Goal: Task Accomplishment & Management: Use online tool/utility

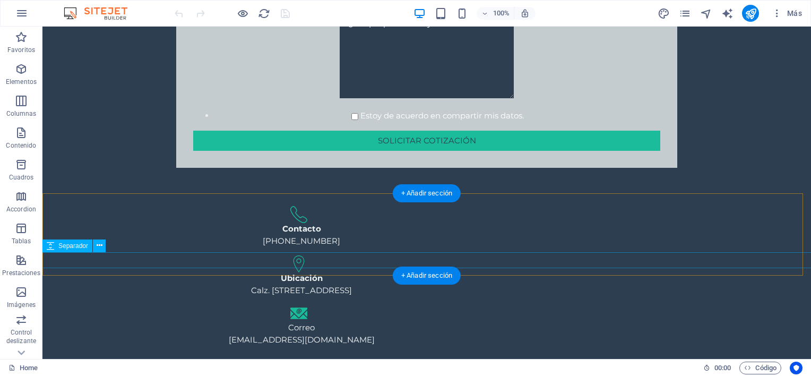
scroll to position [738, 0]
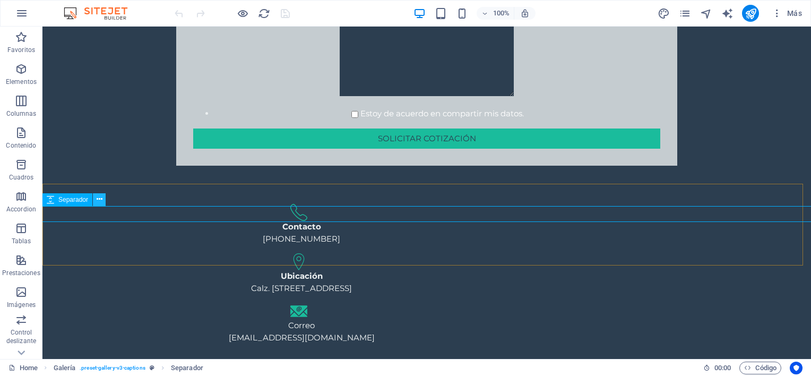
click at [101, 198] on icon at bounding box center [100, 199] width 6 height 11
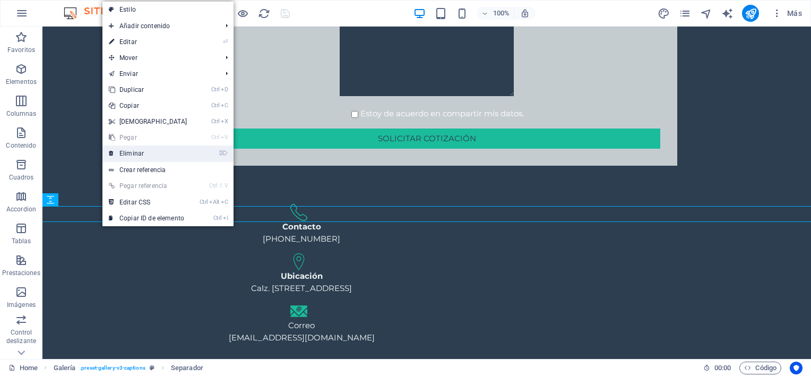
click at [149, 155] on link "⌦ Eliminar" at bounding box center [147, 153] width 91 height 16
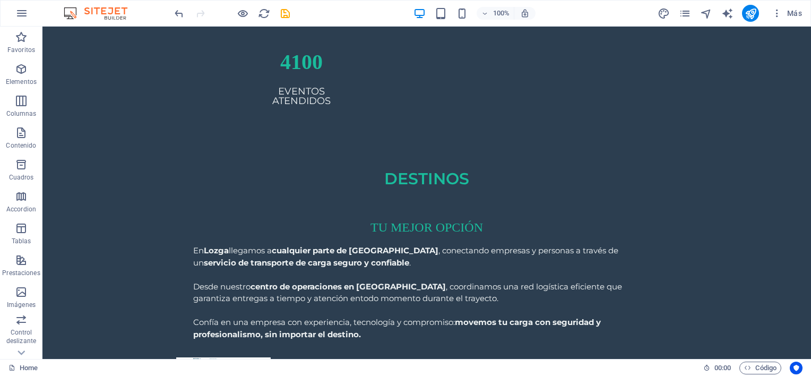
scroll to position [1948, 0]
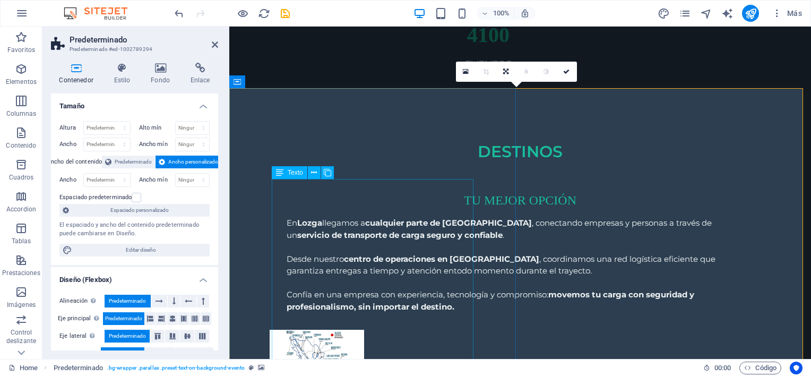
scroll to position [1874, 0]
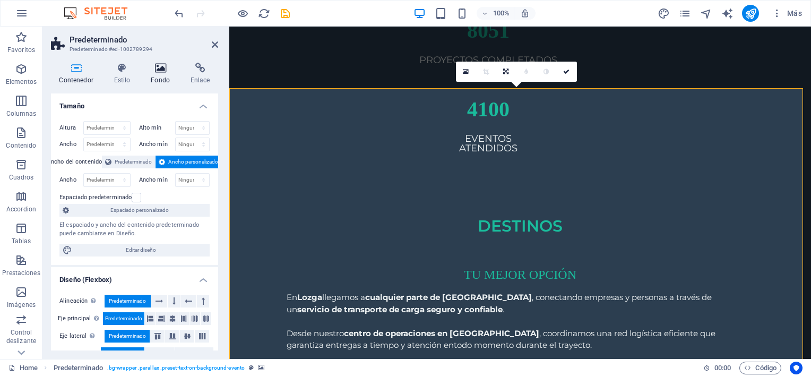
click at [163, 64] on icon at bounding box center [161, 68] width 36 height 11
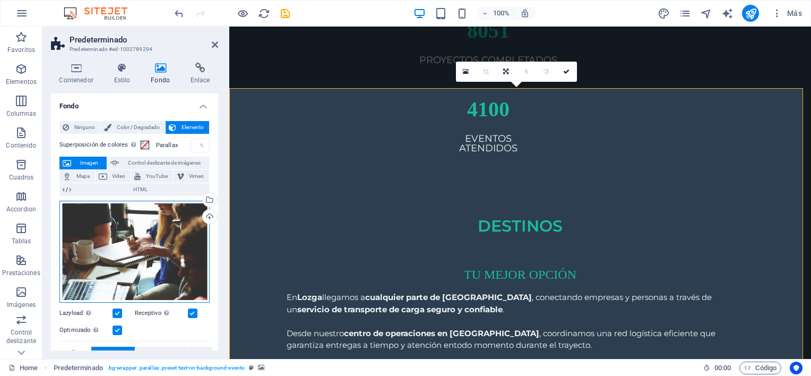
click at [166, 224] on div "Arrastra archivos aquí, haz clic para escoger archivos o selecciona archivos de…" at bounding box center [134, 252] width 150 height 102
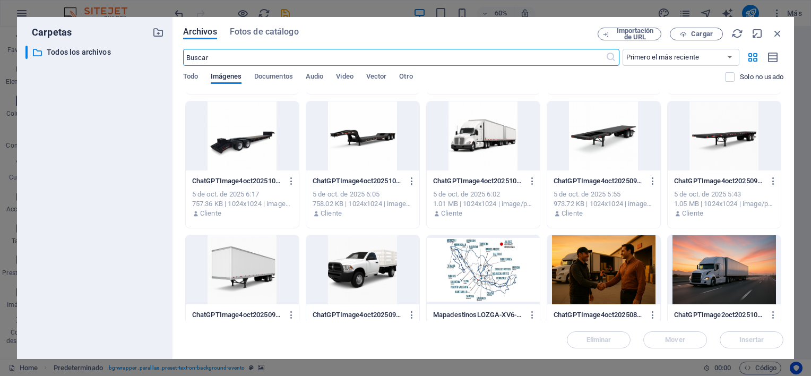
scroll to position [193, 0]
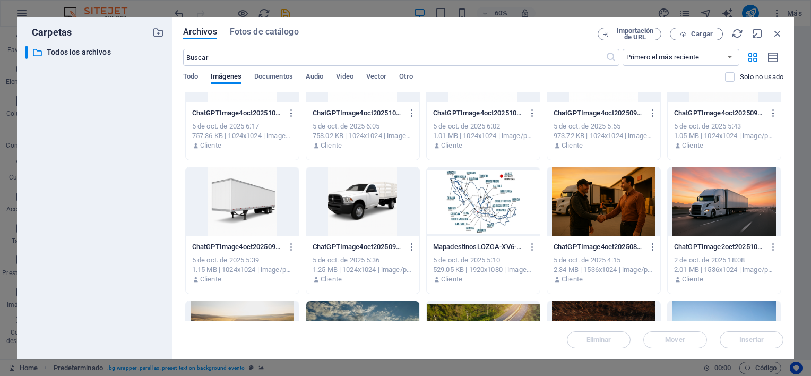
click at [606, 199] on div at bounding box center [603, 201] width 113 height 69
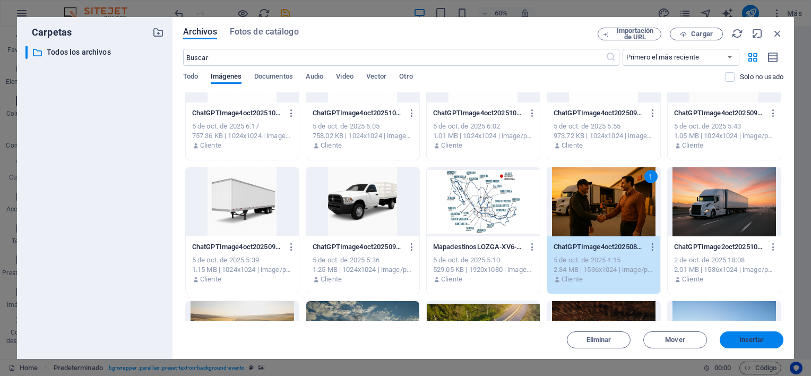
click at [749, 337] on span "Insertar" at bounding box center [751, 339] width 25 height 6
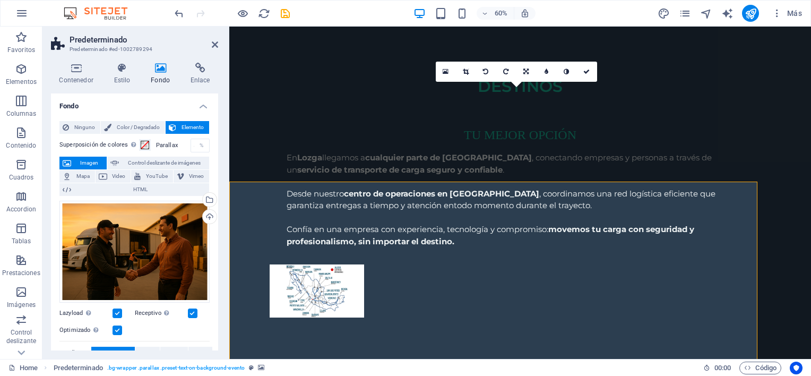
scroll to position [1874, 0]
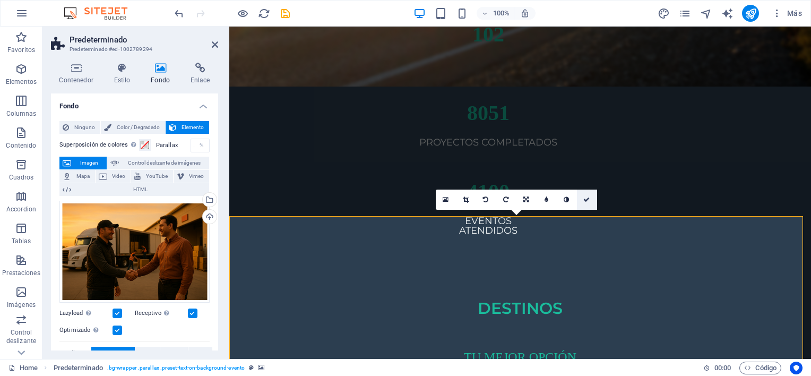
click at [584, 198] on icon at bounding box center [586, 199] width 6 height 6
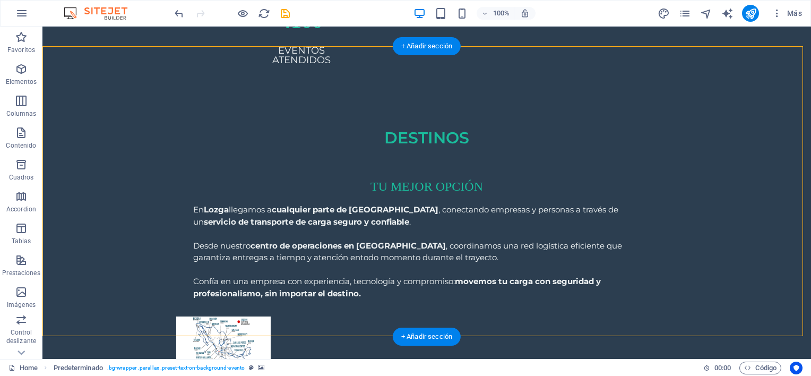
scroll to position [1990, 0]
click at [23, 69] on icon "button" at bounding box center [21, 69] width 13 height 13
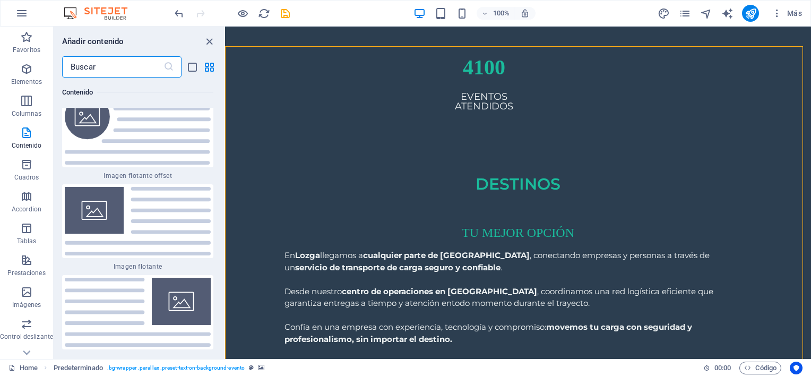
scroll to position [4573, 0]
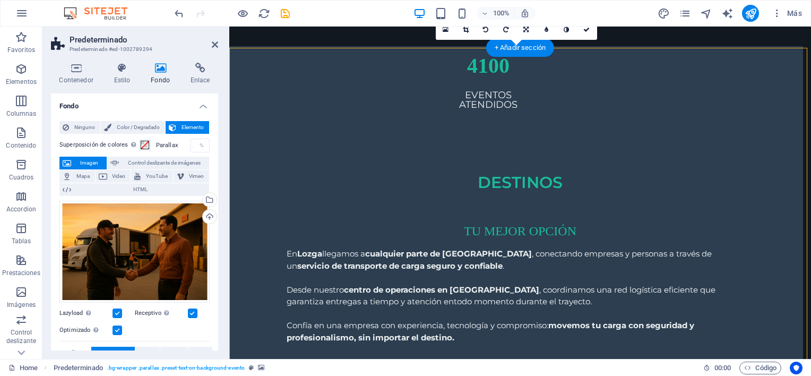
scroll to position [1916, 0]
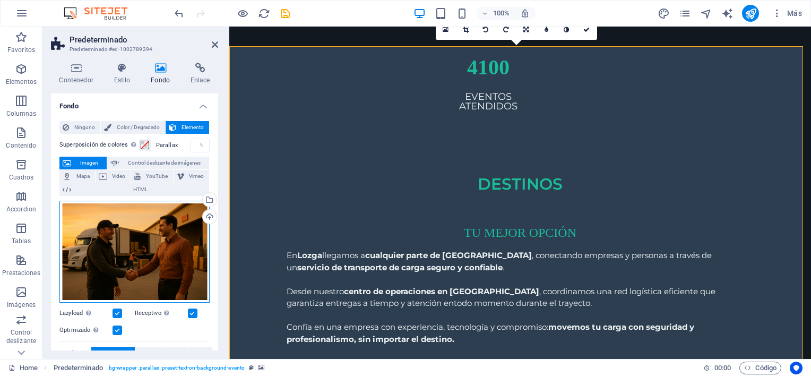
click at [140, 256] on div "Arrastra archivos aquí, haz clic para escoger archivos o selecciona archivos de…" at bounding box center [134, 252] width 150 height 102
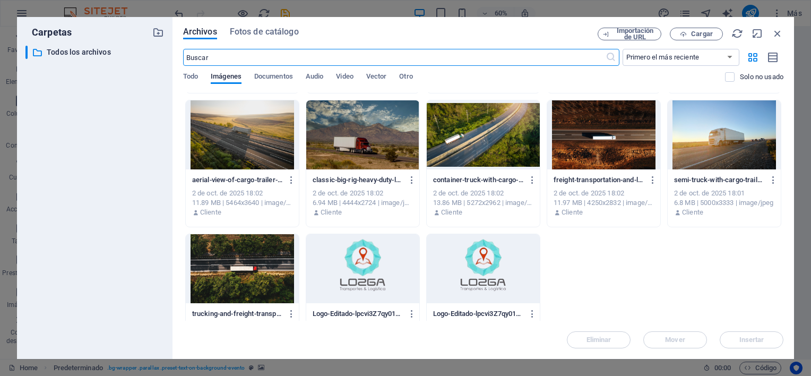
scroll to position [395, 0]
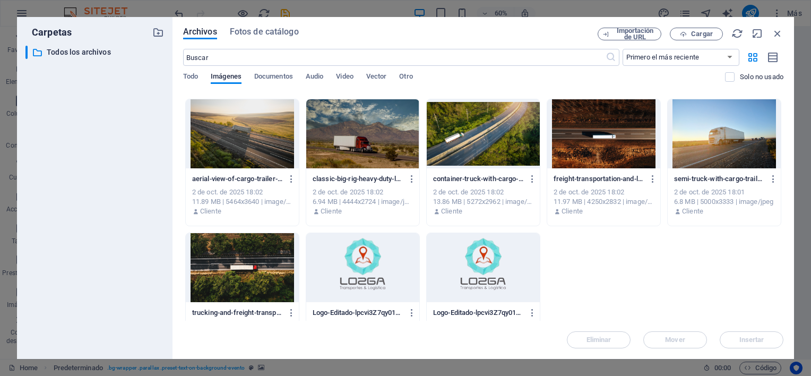
click at [265, 125] on div at bounding box center [242, 133] width 113 height 69
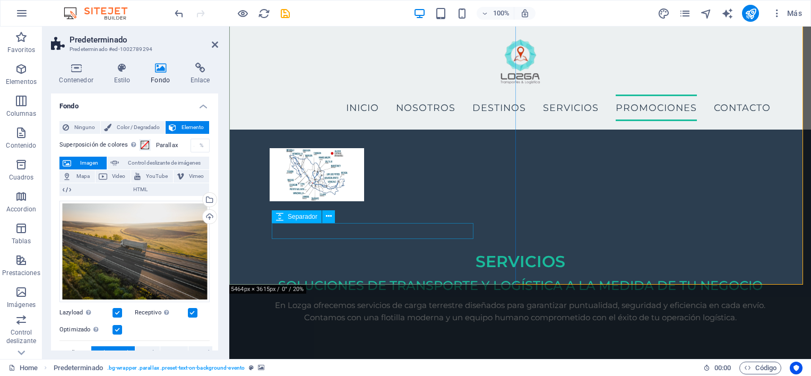
scroll to position [2056, 0]
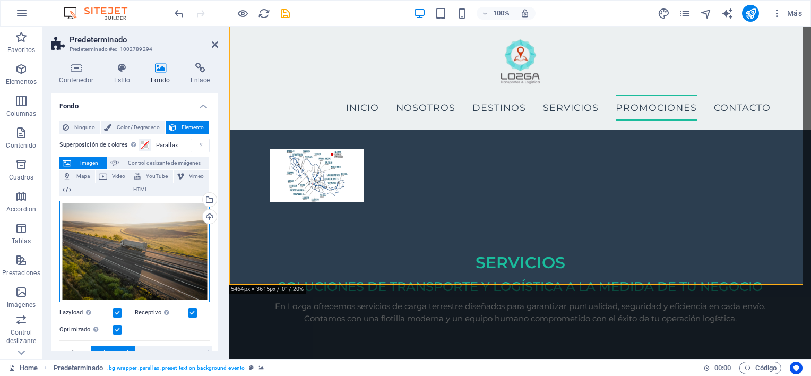
click at [172, 233] on div "Arrastra archivos aquí, haz clic para escoger archivos o selecciona archivos de…" at bounding box center [134, 252] width 150 height 102
click at [172, 233] on body "Lozga Transportes y logística Home Favoritos Elementos Columnas Contenido [PERS…" at bounding box center [405, 188] width 811 height 376
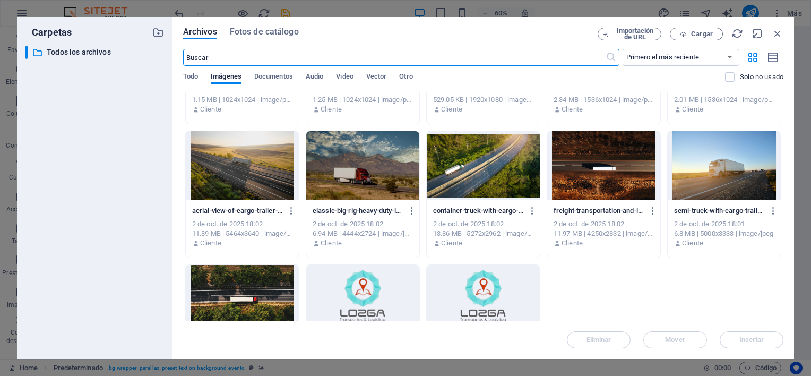
scroll to position [364, 0]
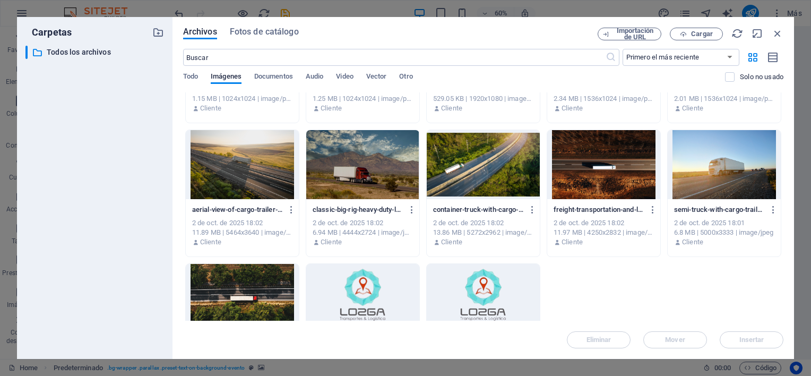
click at [265, 271] on div at bounding box center [242, 298] width 113 height 69
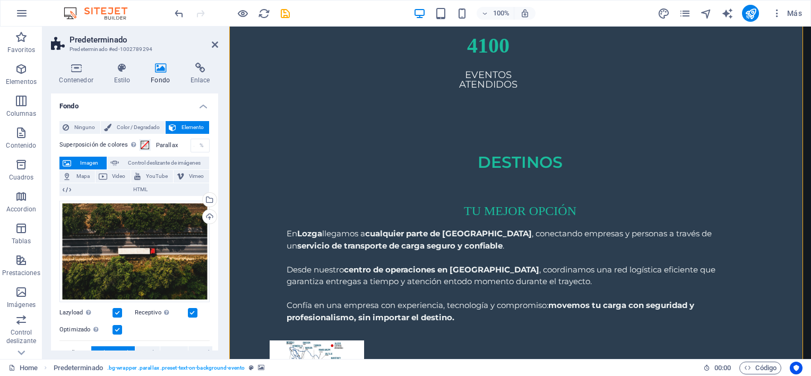
scroll to position [1939, 0]
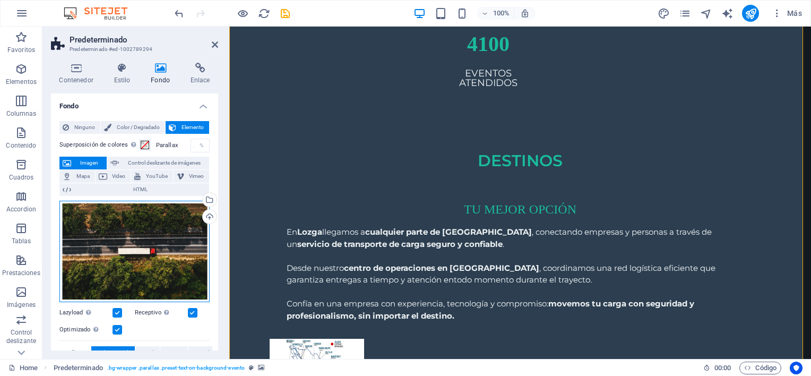
click at [161, 245] on div "Arrastra archivos aquí, haz clic para escoger archivos o selecciona archivos de…" at bounding box center [134, 252] width 150 height 102
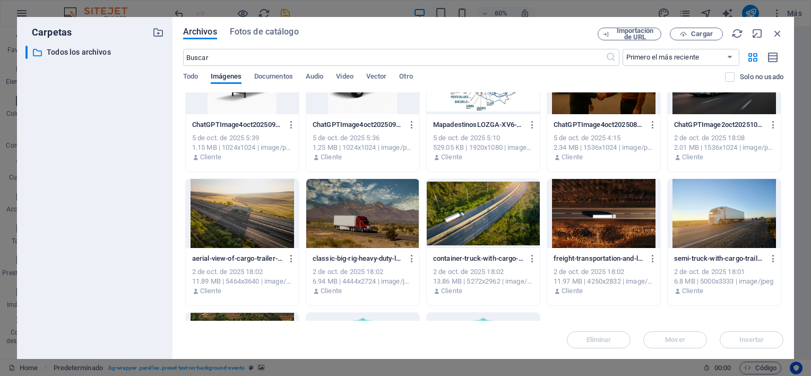
scroll to position [314, 0]
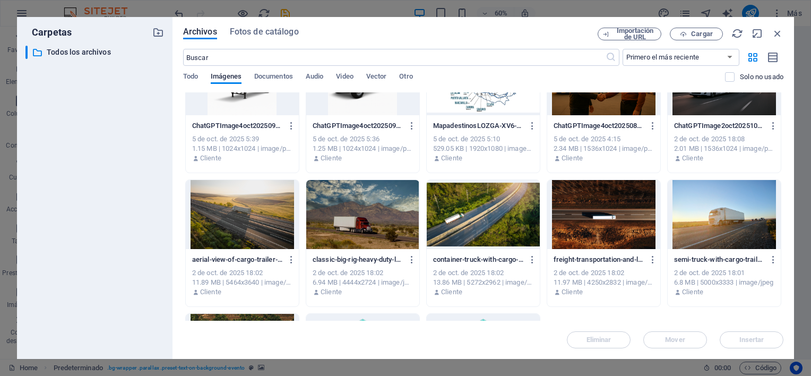
click at [498, 217] on div at bounding box center [482, 214] width 113 height 69
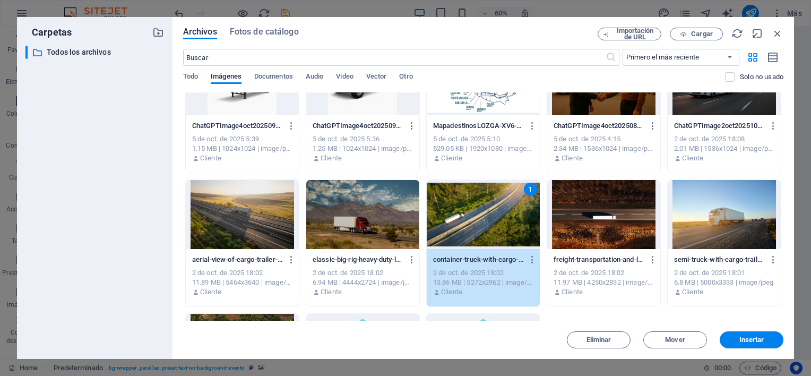
click at [498, 217] on div "1" at bounding box center [482, 214] width 113 height 69
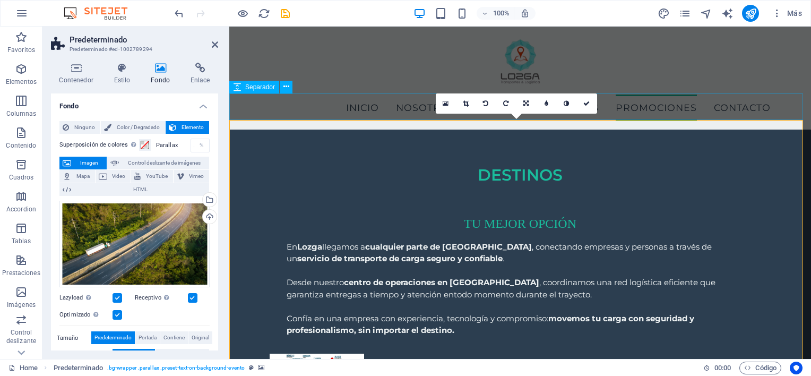
scroll to position [1841, 0]
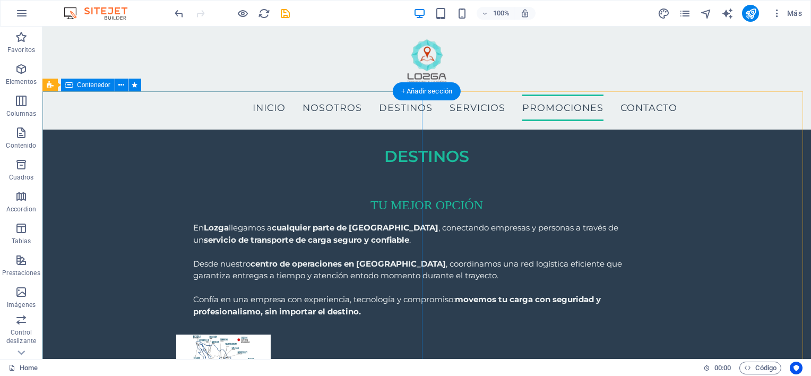
scroll to position [1945, 0]
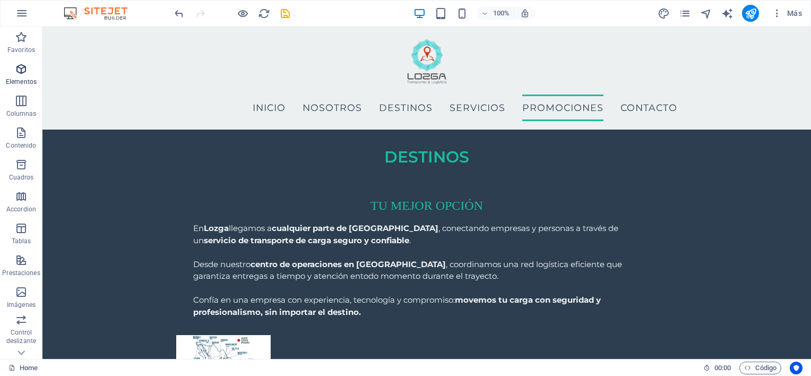
click at [25, 79] on p "Elementos" at bounding box center [21, 81] width 31 height 8
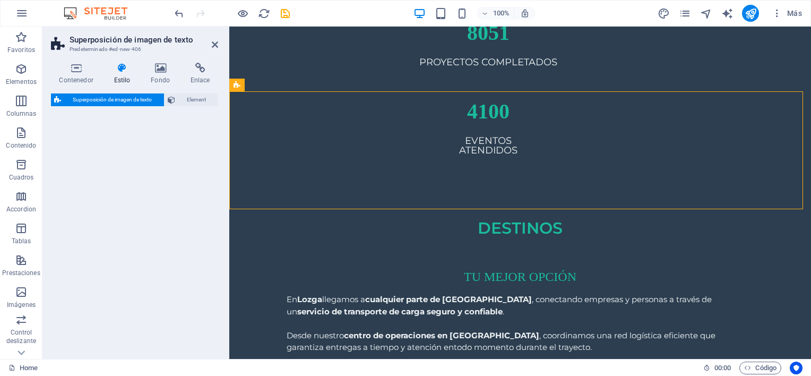
scroll to position [1870, 0]
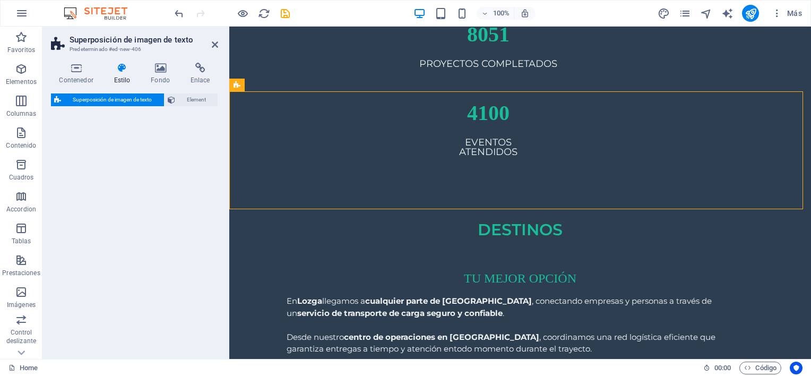
select select "rem"
select select "px"
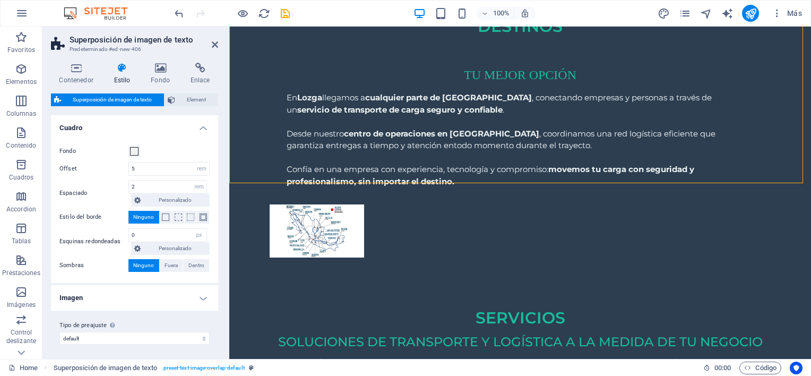
scroll to position [2034, 0]
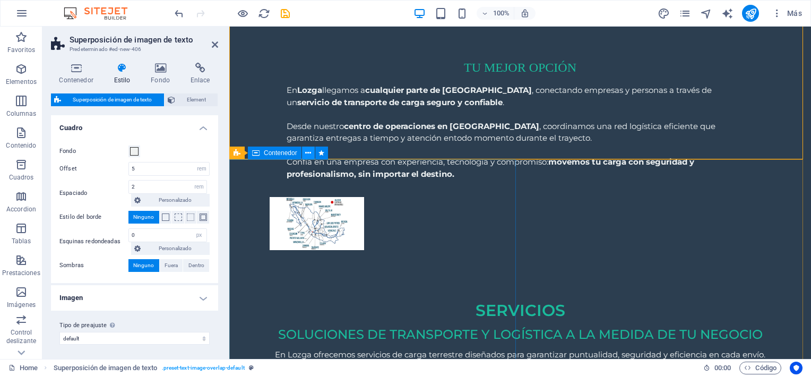
click at [309, 154] on icon at bounding box center [308, 152] width 6 height 11
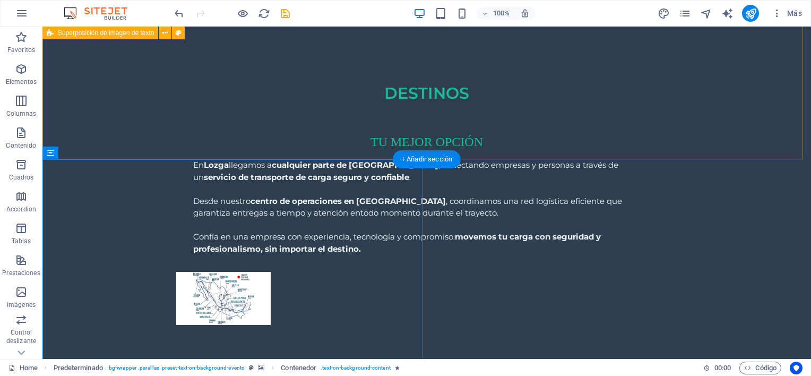
scroll to position [2109, 0]
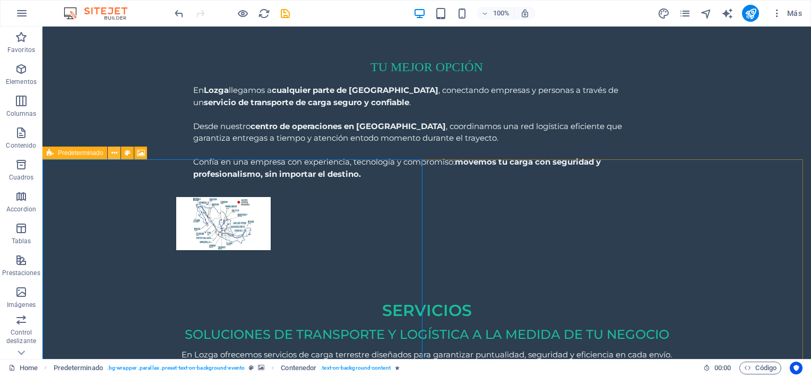
click at [116, 153] on icon at bounding box center [114, 152] width 6 height 11
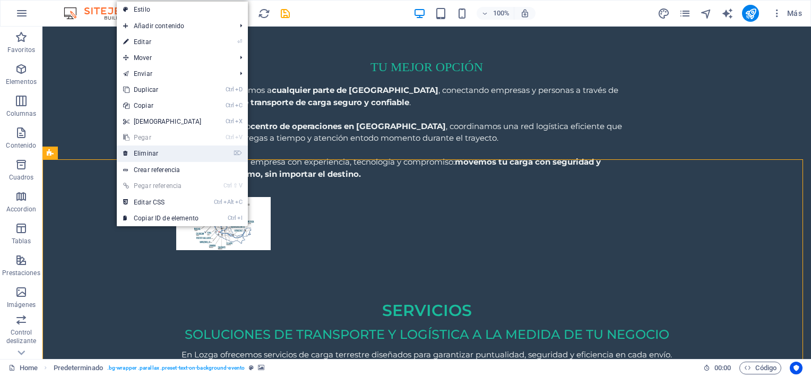
click at [137, 156] on link "⌦ Eliminar" at bounding box center [162, 153] width 91 height 16
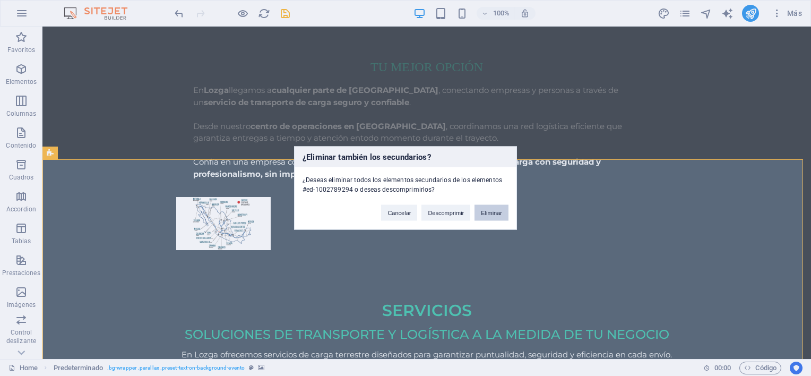
click at [485, 213] on button "Eliminar" at bounding box center [491, 213] width 34 height 16
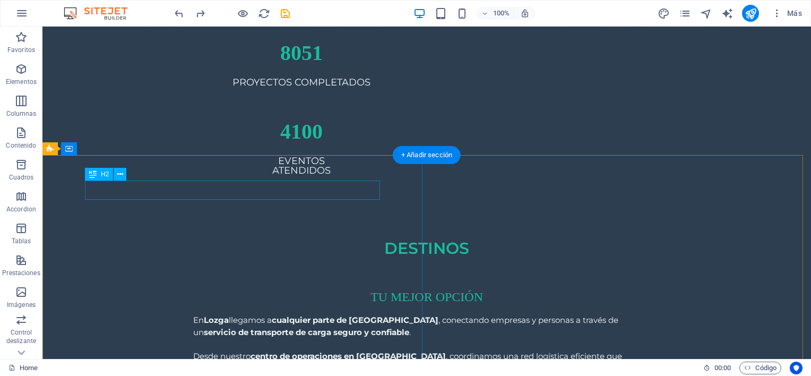
scroll to position [1884, 0]
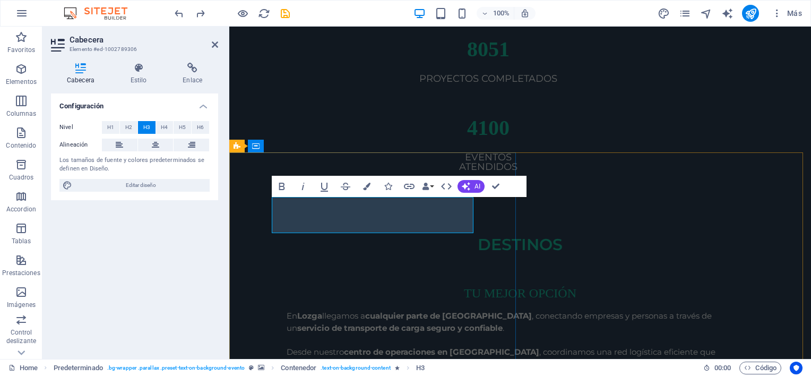
drag, startPoint x: 449, startPoint y: 208, endPoint x: 463, endPoint y: 227, distance: 22.8
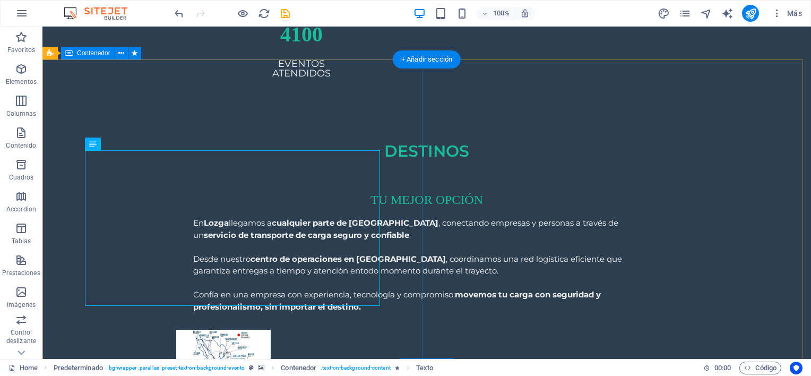
scroll to position [1978, 0]
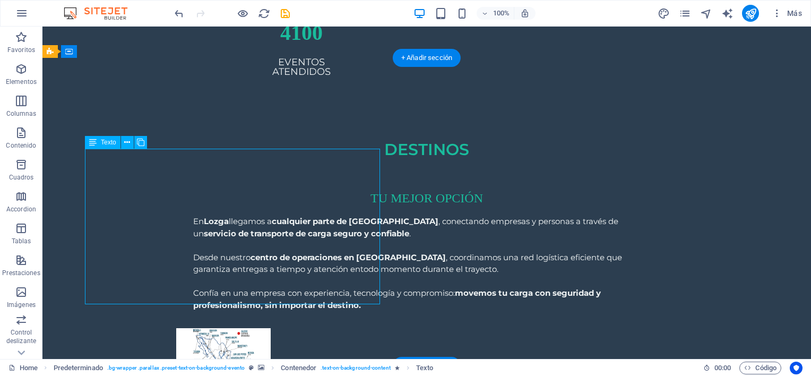
drag, startPoint x: 253, startPoint y: 205, endPoint x: 110, endPoint y: 163, distance: 148.1
click at [110, 163] on div "H1 Banner Banner Contenedor Predeterminado Predeterminado Contenedor Contenedor…" at bounding box center [426, 193] width 768 height 332
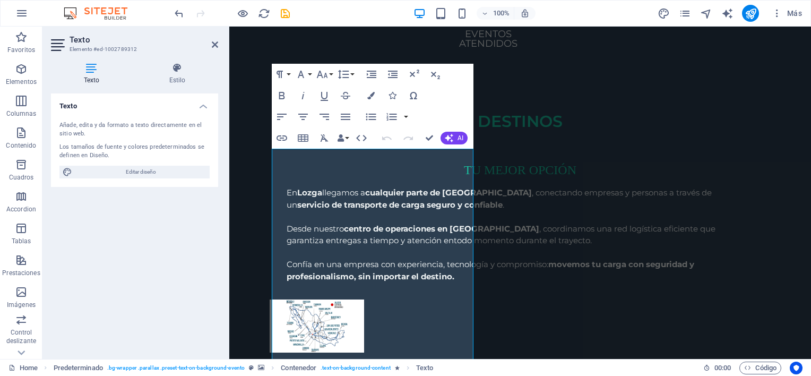
scroll to position [1903, 0]
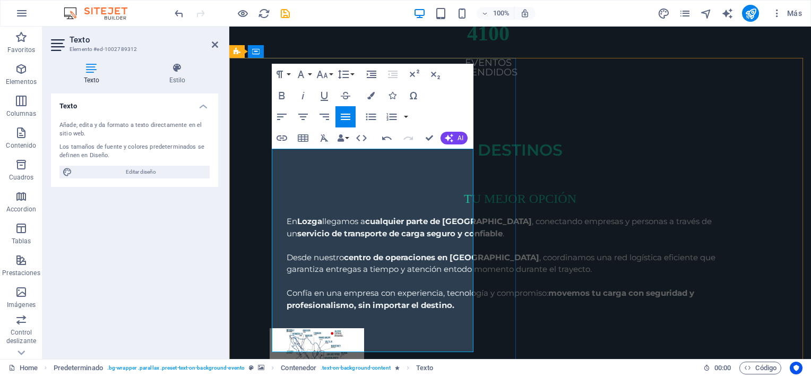
drag, startPoint x: 276, startPoint y: 225, endPoint x: 456, endPoint y: 346, distance: 217.2
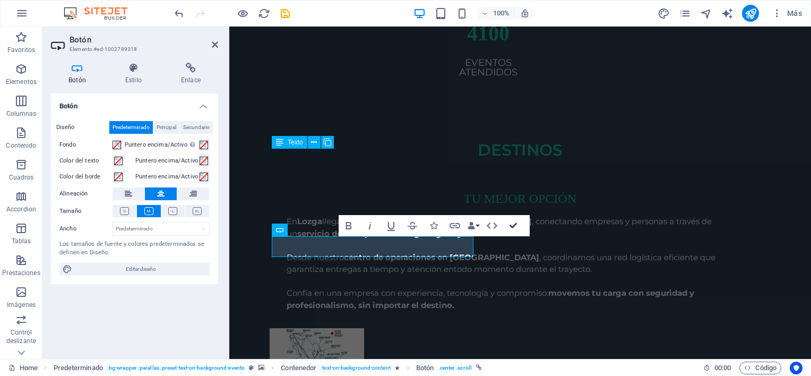
scroll to position [1966, 0]
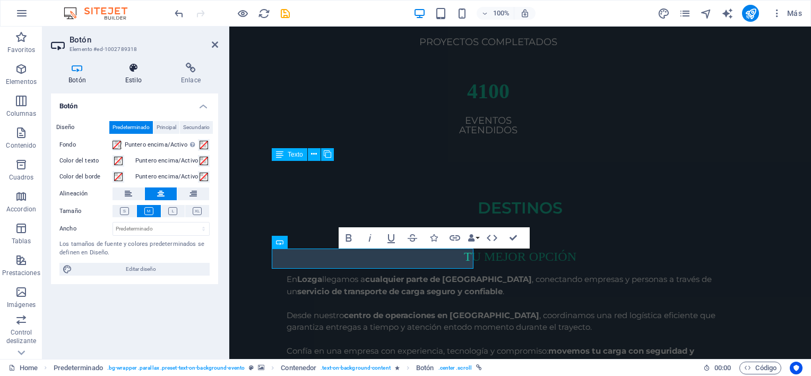
click at [138, 71] on icon at bounding box center [133, 68] width 51 height 11
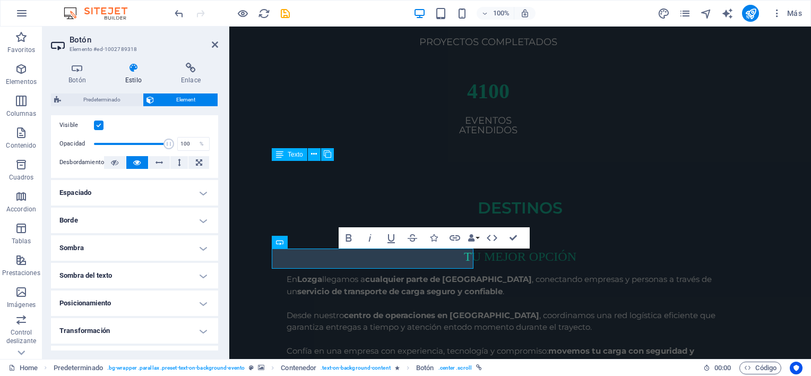
scroll to position [0, 0]
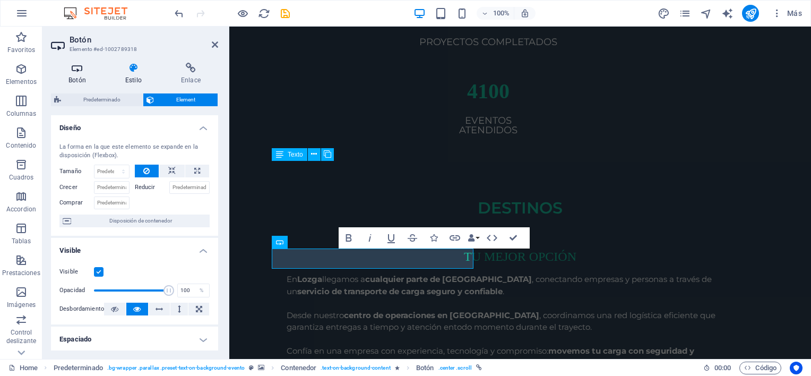
click at [74, 77] on h4 "Botón" at bounding box center [79, 74] width 57 height 22
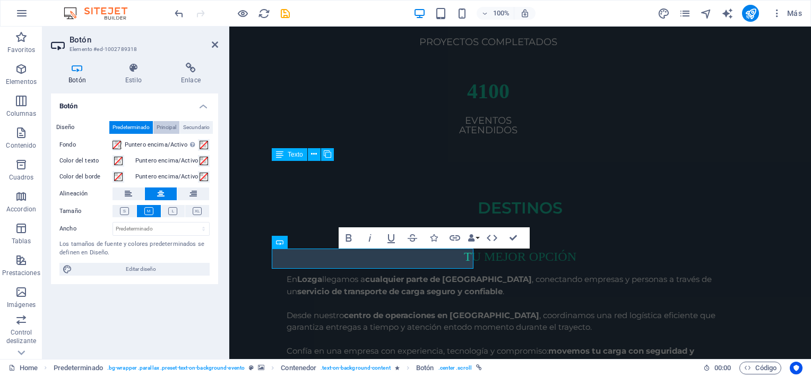
click at [165, 125] on span "Principal" at bounding box center [166, 127] width 20 height 13
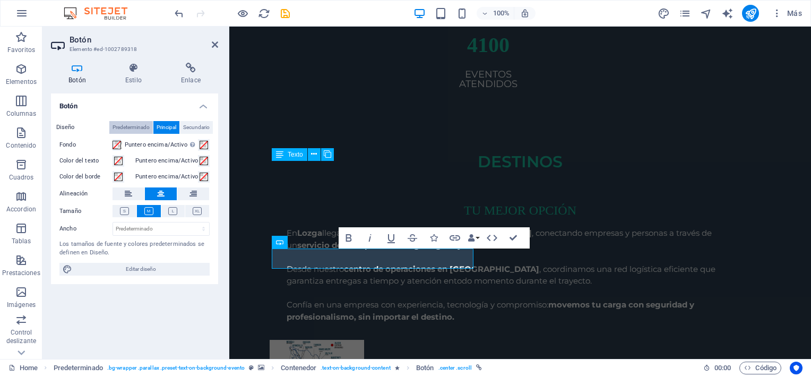
click at [115, 125] on span "Predeterminado" at bounding box center [130, 127] width 37 height 13
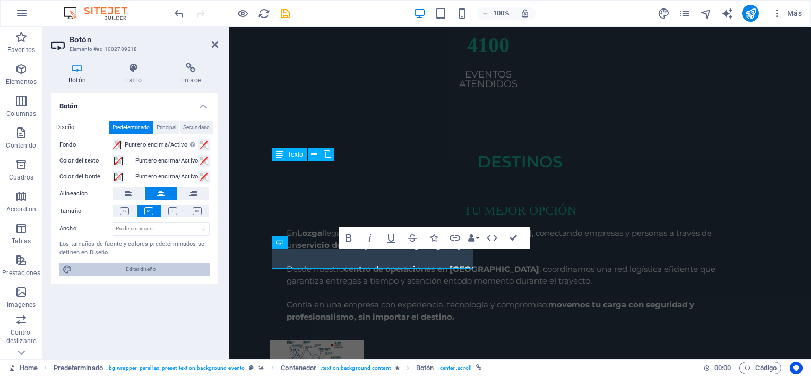
click at [145, 265] on span "Editar diseño" at bounding box center [140, 269] width 131 height 13
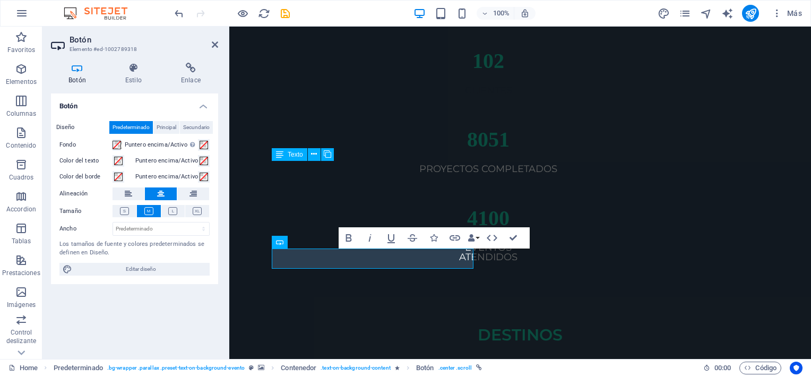
select select "px"
select select "400"
select select "px"
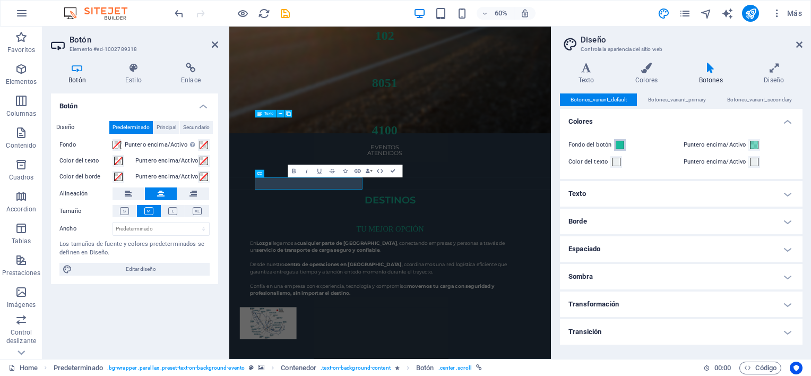
click at [617, 146] on span at bounding box center [619, 145] width 8 height 8
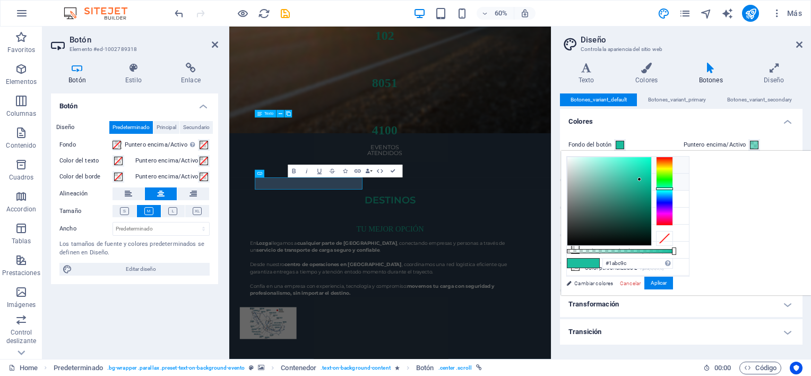
click at [602, 161] on li "Color de fondo #2c3e50" at bounding box center [628, 164] width 122 height 17
type input "#2c3e50"
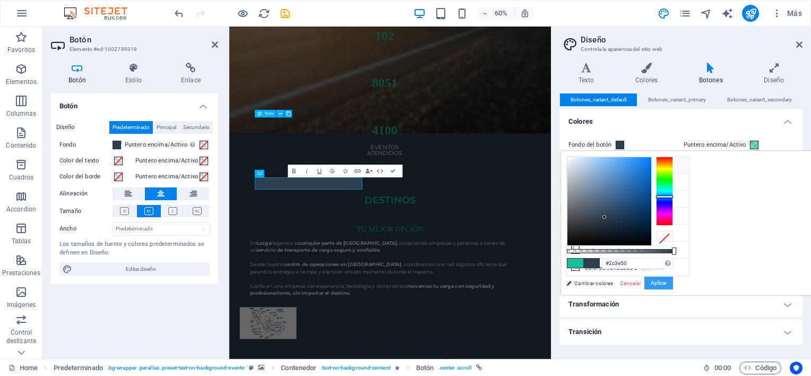
click at [673, 282] on button "Aplicar" at bounding box center [658, 282] width 29 height 13
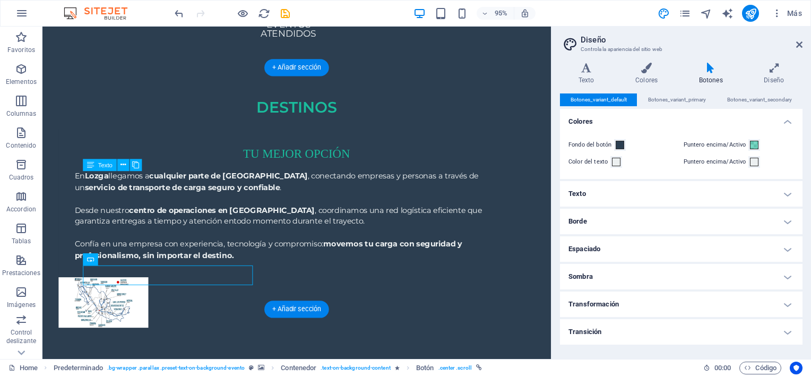
scroll to position [1874, 0]
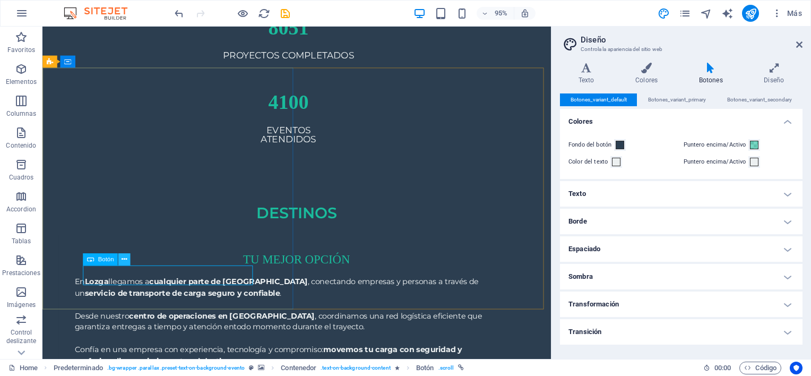
click at [123, 260] on icon at bounding box center [123, 259] width 5 height 11
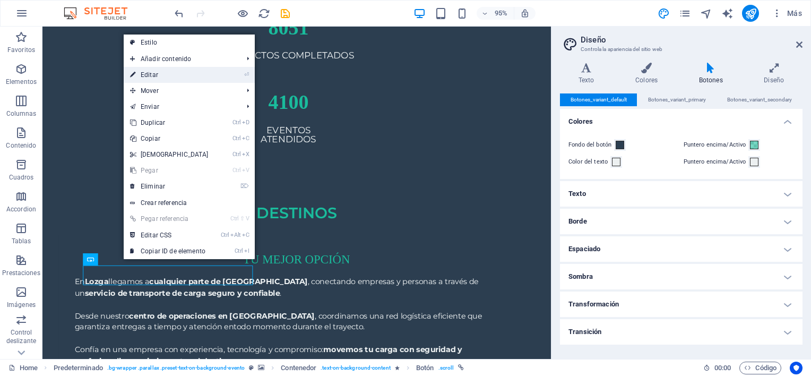
click at [163, 79] on link "⏎ Editar" at bounding box center [169, 75] width 91 height 16
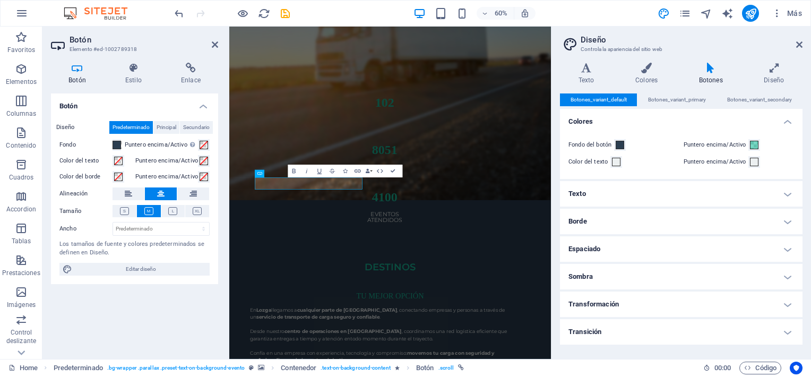
scroll to position [1985, 0]
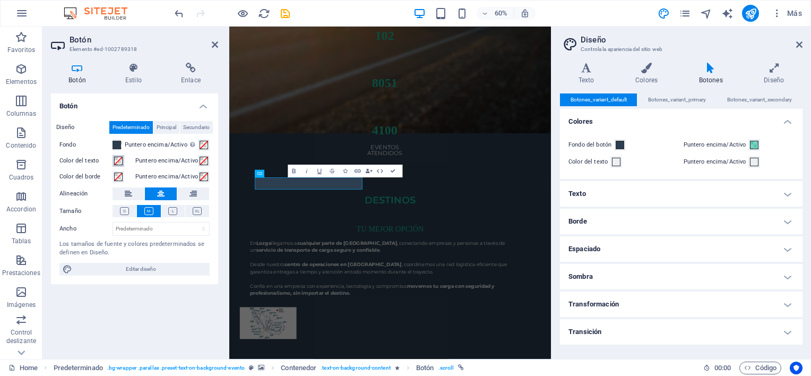
click at [119, 160] on span at bounding box center [118, 160] width 8 height 8
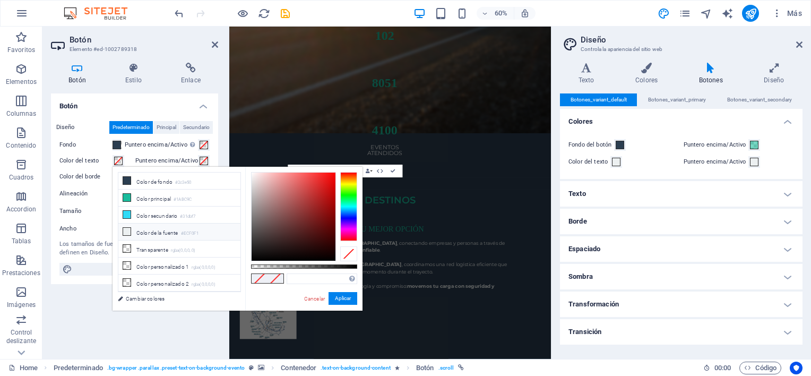
click at [136, 227] on li "Color de la fuente #ECF0F1" at bounding box center [179, 231] width 122 height 17
type input "#ecf0f1"
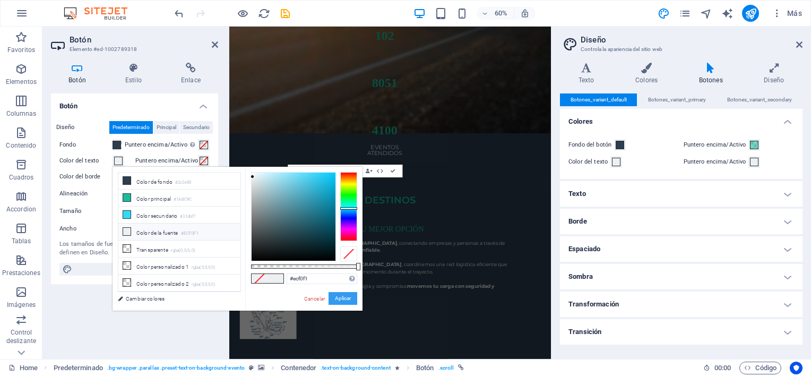
click at [338, 297] on button "Aplicar" at bounding box center [342, 298] width 29 height 13
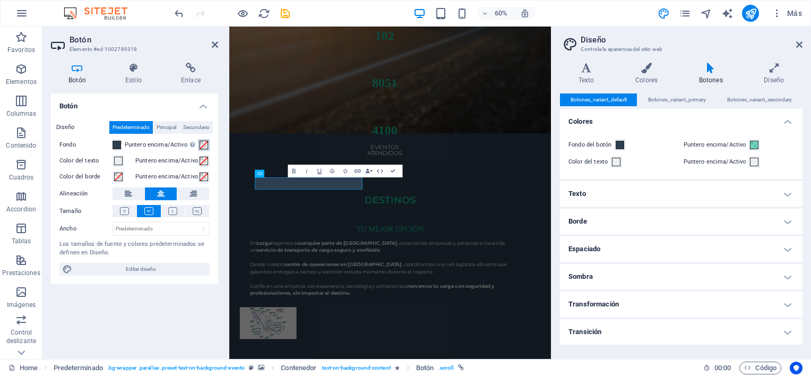
click at [206, 141] on span at bounding box center [203, 145] width 8 height 8
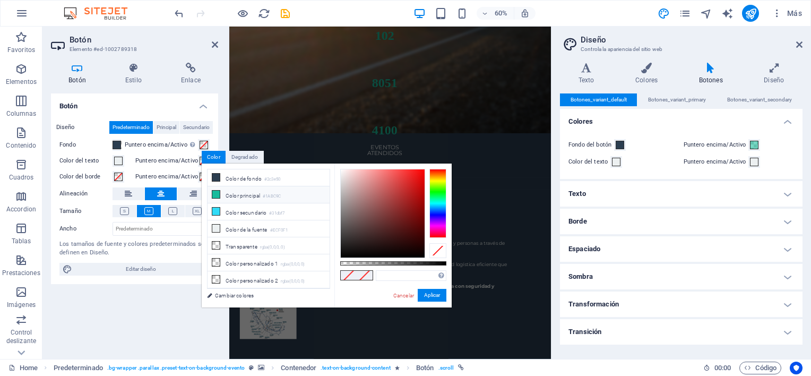
click at [214, 190] on icon at bounding box center [215, 193] width 7 height 7
type input "#1abc9c"
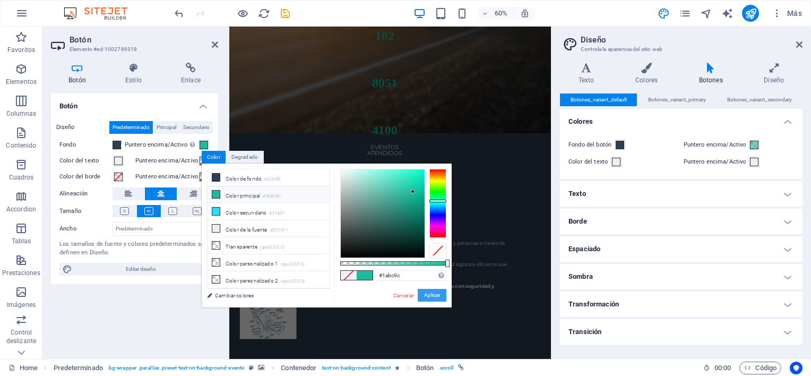
click at [431, 293] on button "Aplicar" at bounding box center [431, 295] width 29 height 13
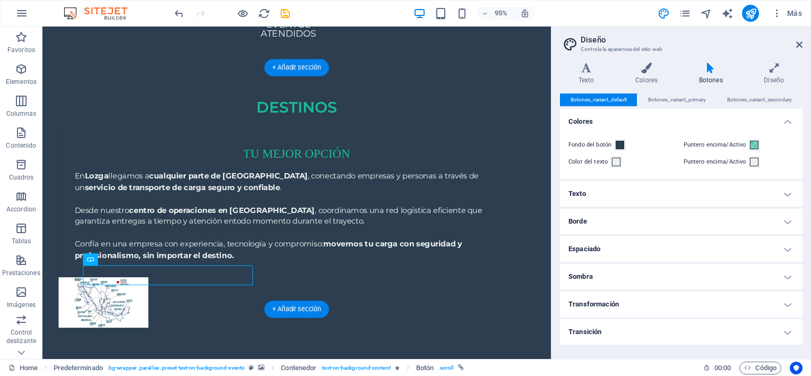
scroll to position [1874, 0]
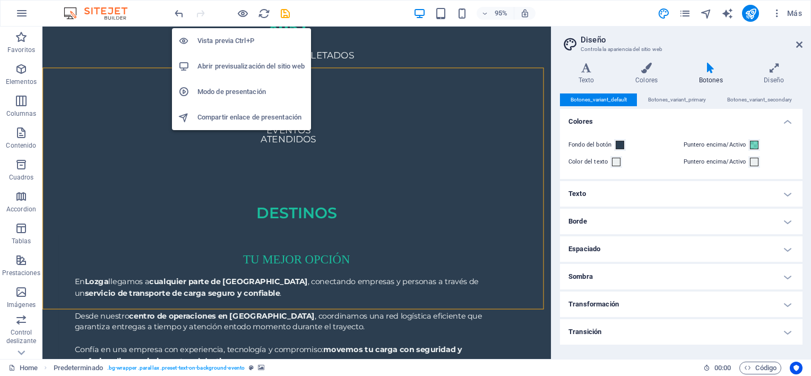
click at [240, 62] on h6 "Abrir previsualización del sitio web" at bounding box center [250, 66] width 107 height 13
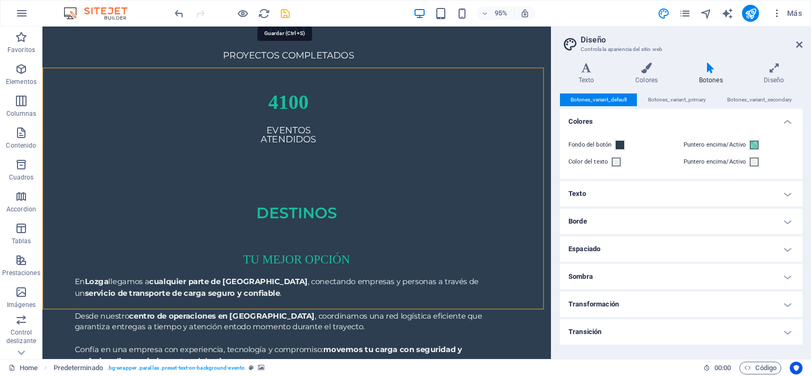
click at [285, 14] on icon "save" at bounding box center [285, 13] width 12 height 12
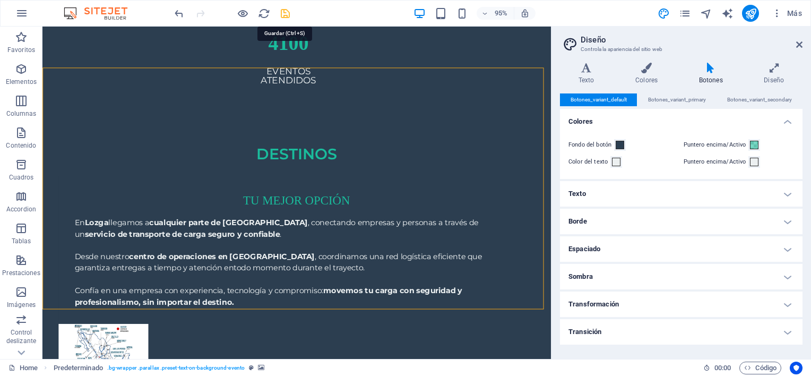
checkbox input "false"
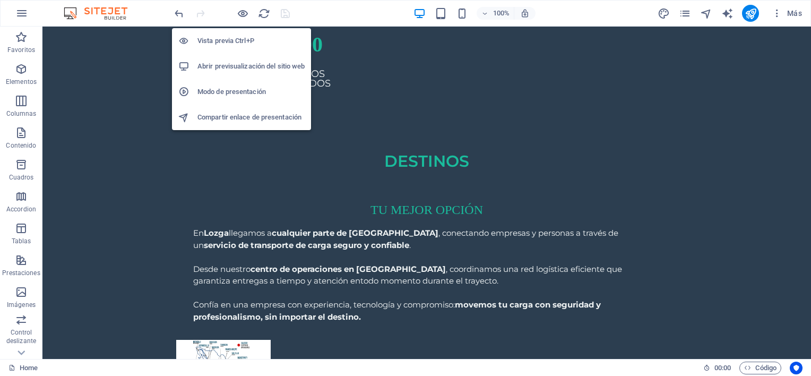
click at [250, 67] on h6 "Abrir previsualización del sitio web" at bounding box center [250, 66] width 107 height 13
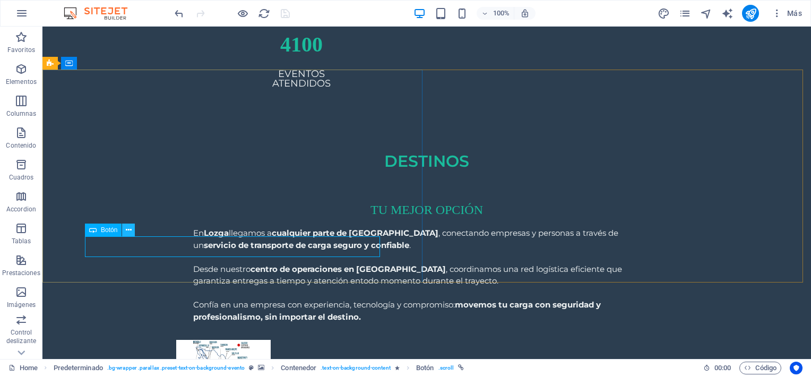
click at [127, 230] on icon at bounding box center [129, 229] width 6 height 11
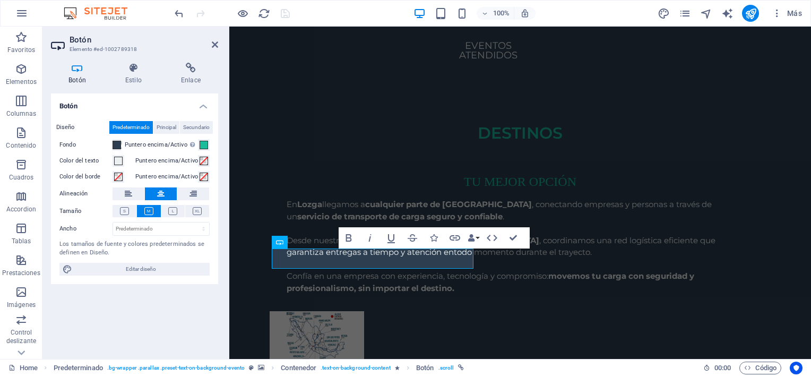
scroll to position [1892, 0]
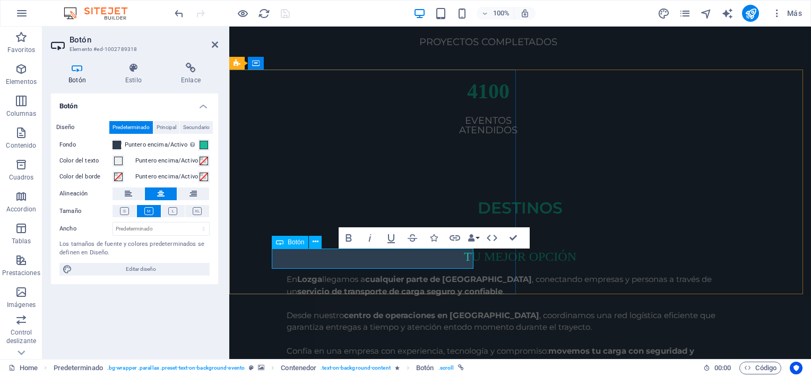
click at [115, 142] on span at bounding box center [116, 145] width 8 height 8
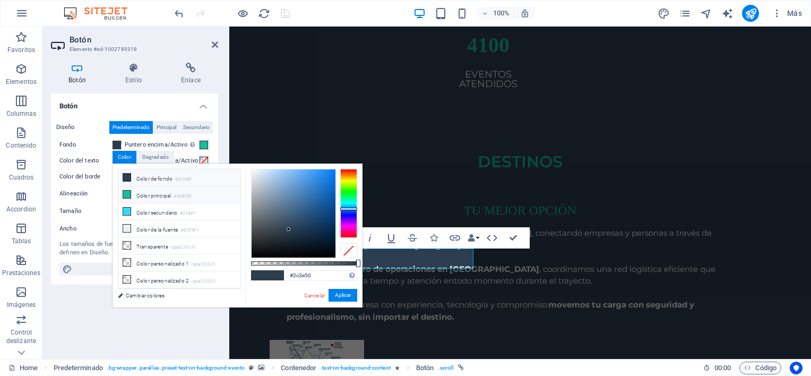
click at [126, 192] on icon at bounding box center [126, 193] width 7 height 7
type input "#1abc9c"
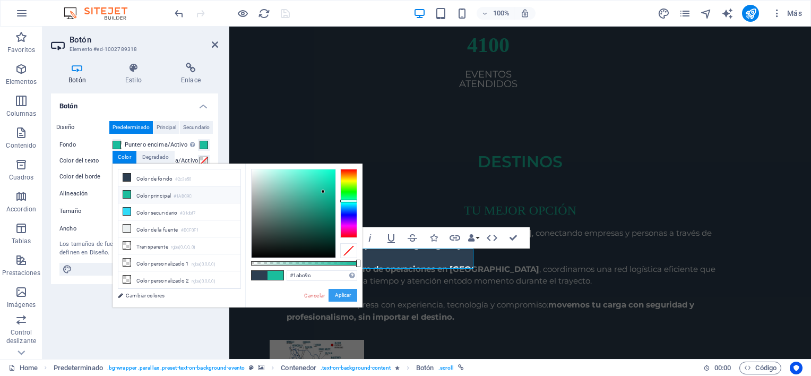
click at [339, 290] on button "Aplicar" at bounding box center [342, 295] width 29 height 13
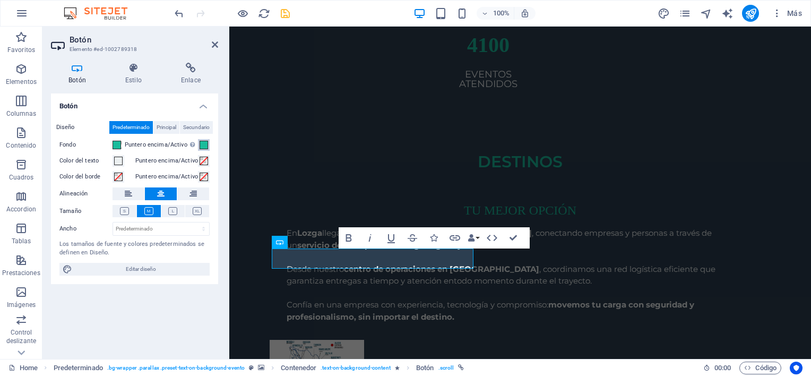
click at [210, 143] on button "Puntero encima/Activo [MEDICAL_DATA] al modo de previsualización para probar el…" at bounding box center [204, 145] width 12 height 12
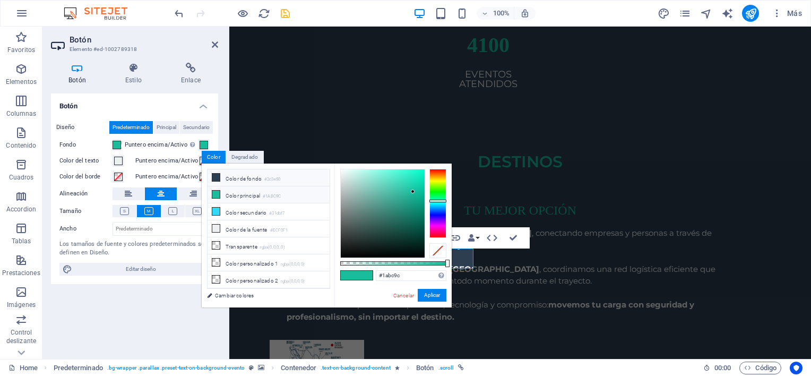
click at [224, 176] on li "Color de fondo #2c3e50" at bounding box center [268, 177] width 122 height 17
type input "#2c3e50"
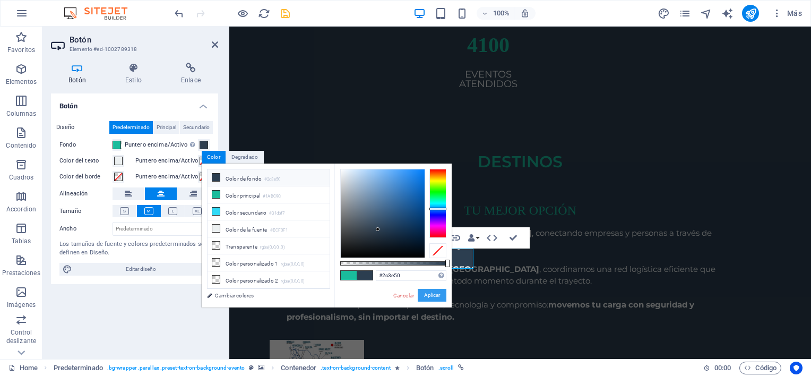
click at [435, 294] on button "Aplicar" at bounding box center [431, 295] width 29 height 13
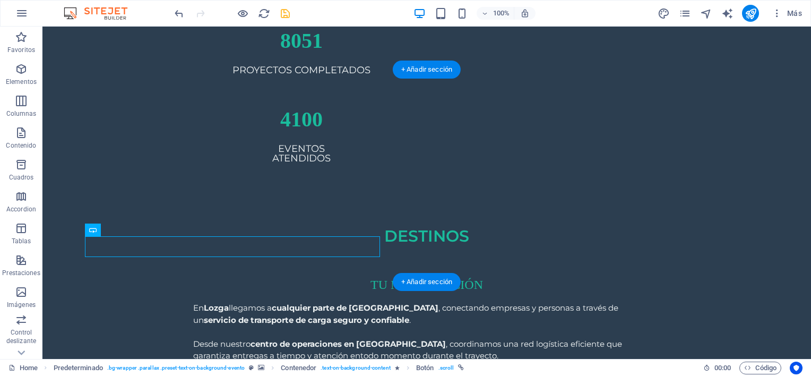
scroll to position [1966, 0]
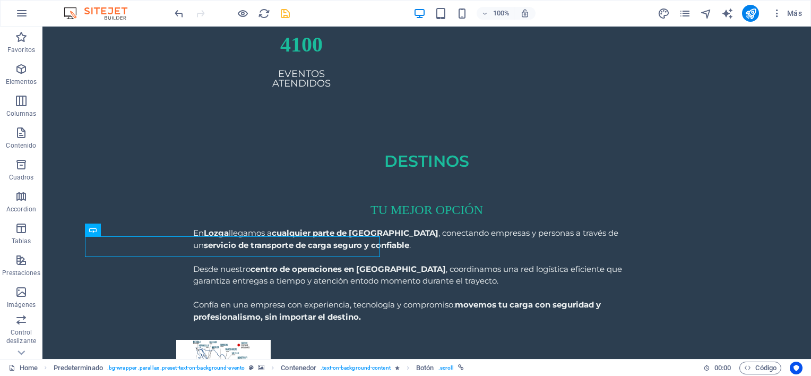
click at [288, 14] on icon "save" at bounding box center [285, 13] width 12 height 12
checkbox input "false"
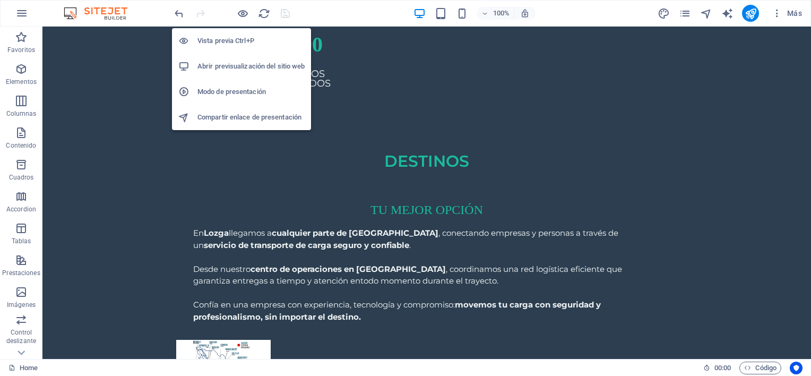
click at [239, 64] on h6 "Abrir previsualización del sitio web" at bounding box center [250, 66] width 107 height 13
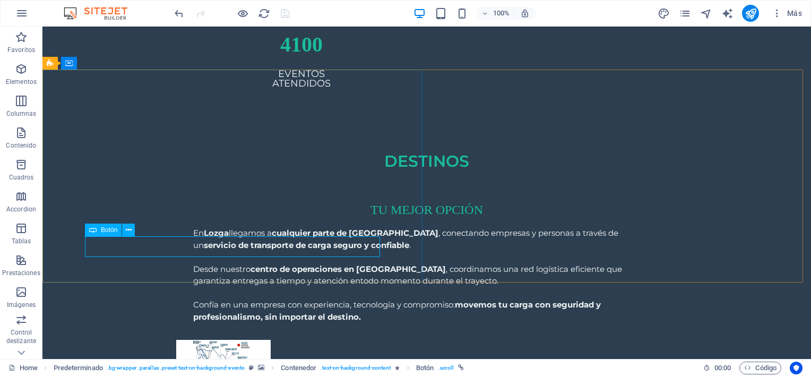
click at [108, 229] on span "Botón" at bounding box center [109, 230] width 16 height 6
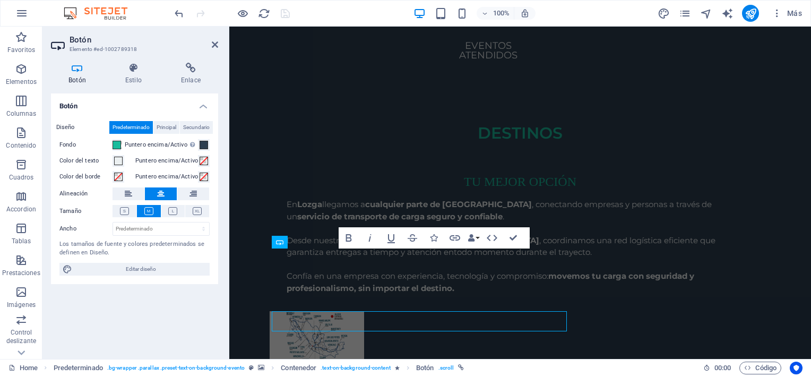
scroll to position [1892, 0]
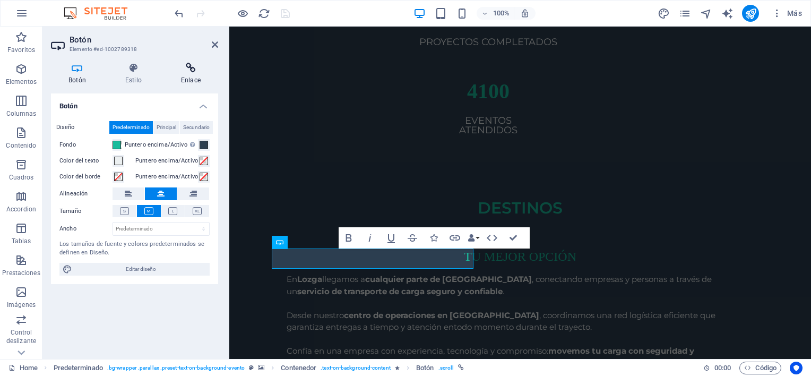
click at [183, 72] on icon at bounding box center [190, 68] width 55 height 11
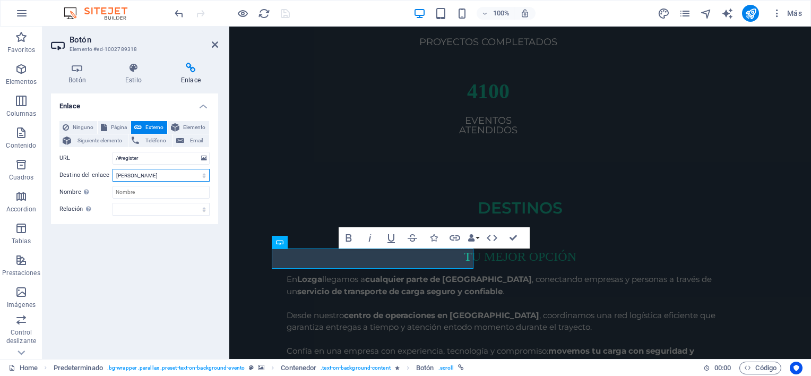
click at [152, 172] on select "Nueva pestaña Misma pestaña Superposición" at bounding box center [160, 175] width 97 height 13
select select "blank"
click at [112, 169] on select "Nueva pestaña Misma pestaña Superposición" at bounding box center [160, 175] width 97 height 13
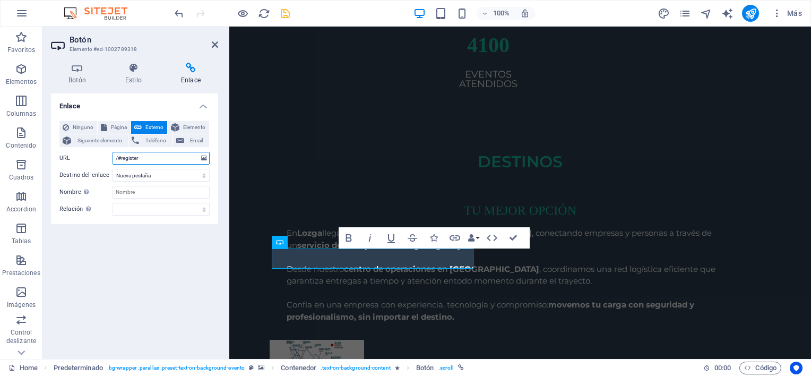
click at [147, 159] on input "/#register" at bounding box center [160, 158] width 97 height 13
paste input "[URL][DOMAIN_NAME]"
type input "[URL][DOMAIN_NAME]"
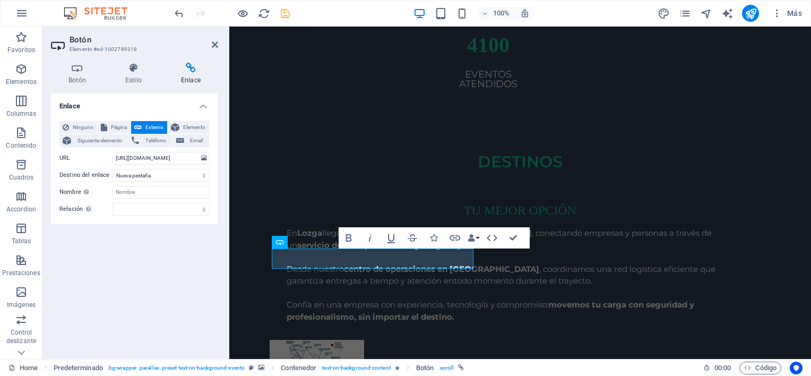
click at [174, 259] on div "Enlace Ninguno Página Externo Elemento Siguiente elemento Teléfono Email Página…" at bounding box center [134, 221] width 167 height 257
click at [125, 190] on input "Nombre Una descripción adicional del enlace no debería ser igual al texto del e…" at bounding box center [160, 192] width 97 height 13
type input "Pregunta por las promociones"
click at [144, 257] on div "Enlace Ninguno Página Externo Elemento Siguiente elemento Teléfono Email Página…" at bounding box center [134, 221] width 167 height 257
click at [289, 13] on icon "save" at bounding box center [285, 13] width 12 height 12
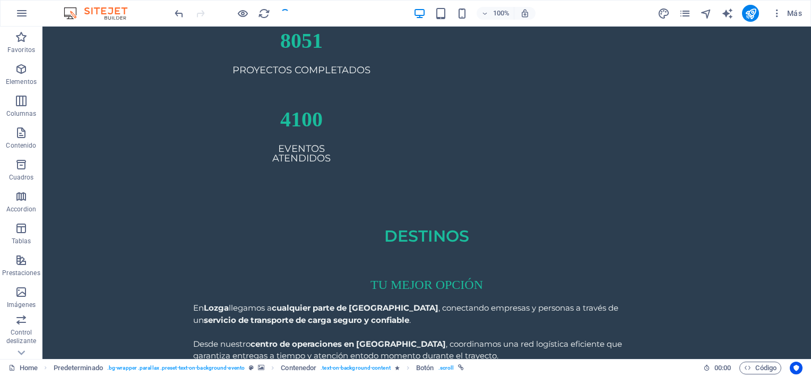
checkbox input "false"
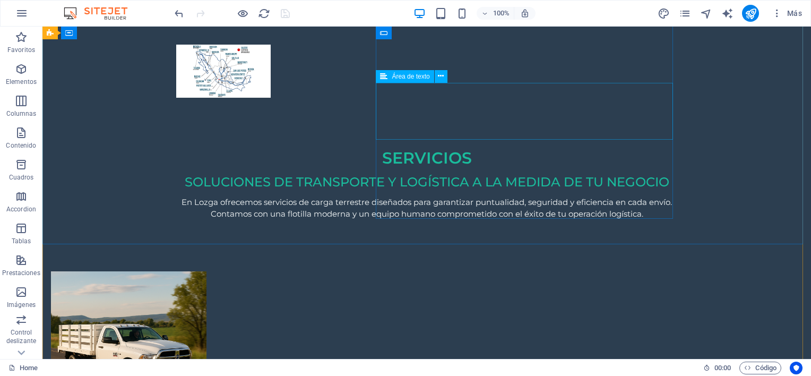
scroll to position [2266, 0]
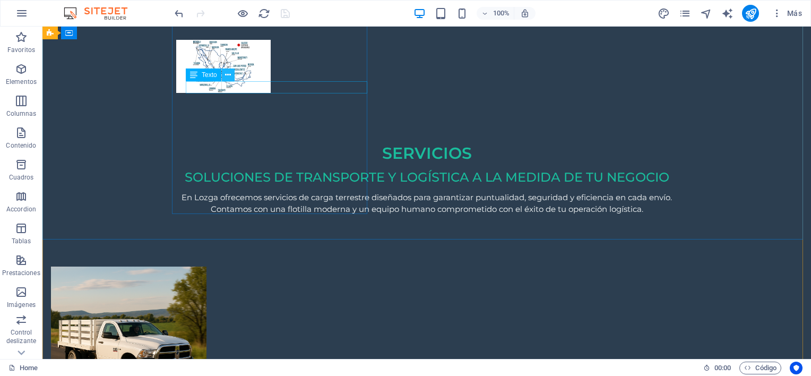
click at [230, 75] on icon at bounding box center [228, 74] width 6 height 11
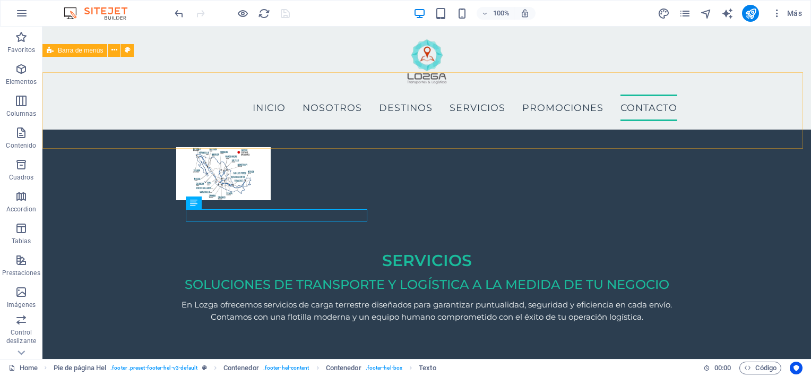
scroll to position [2132, 0]
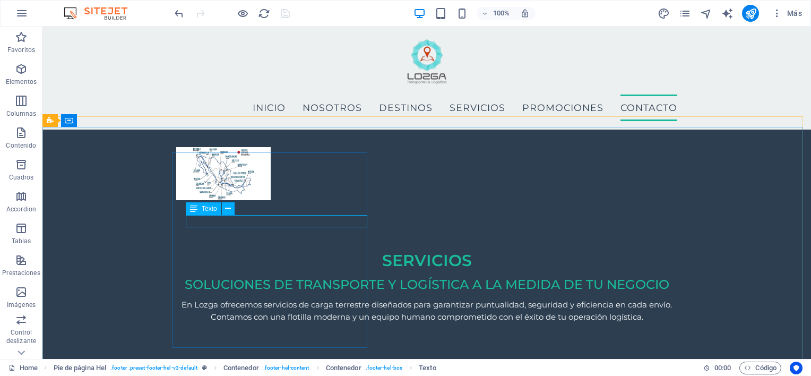
click at [206, 209] on span "Texto" at bounding box center [209, 208] width 15 height 6
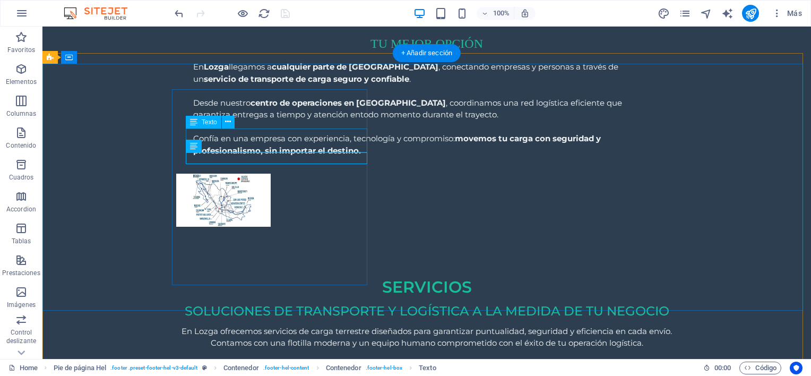
scroll to position [2195, 0]
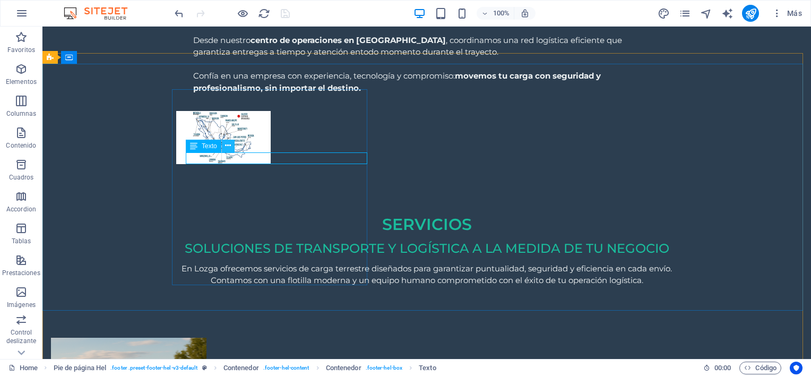
click at [223, 149] on button at bounding box center [228, 146] width 13 height 13
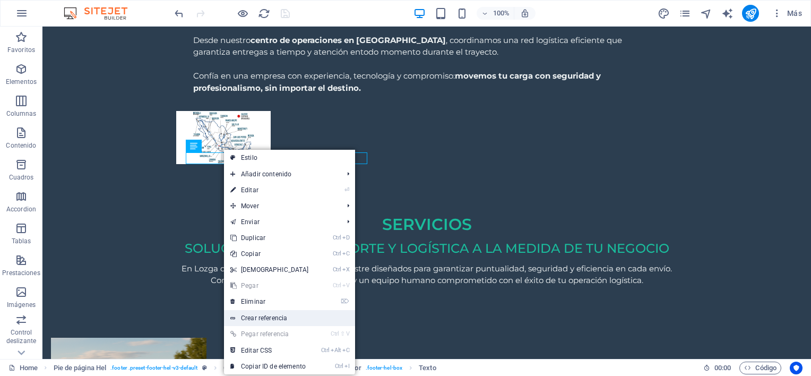
click at [274, 320] on link "Crear referencia" at bounding box center [289, 318] width 131 height 16
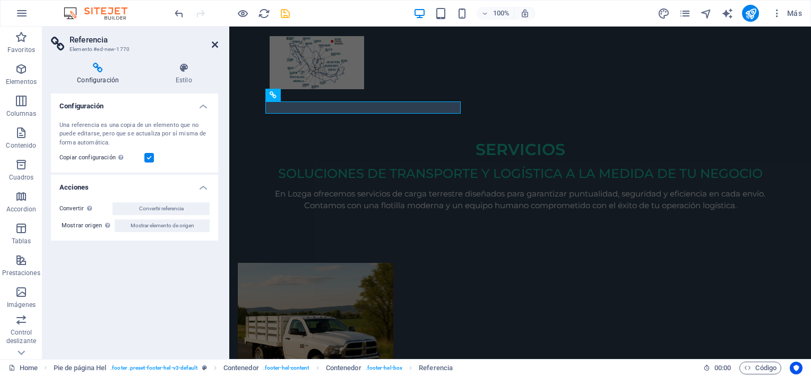
click at [216, 45] on icon at bounding box center [215, 44] width 6 height 8
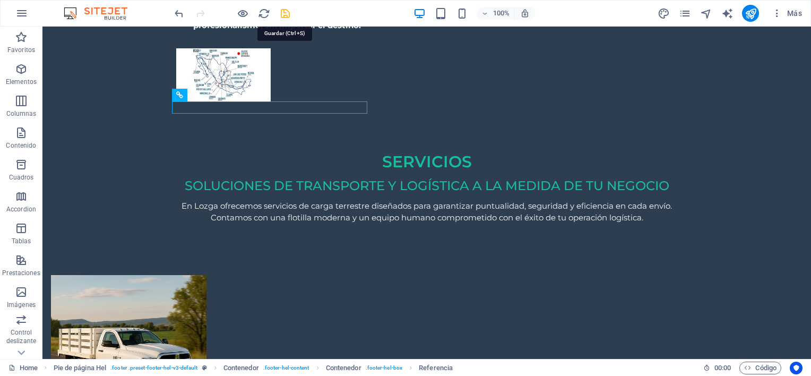
click at [286, 13] on icon "save" at bounding box center [285, 13] width 12 height 12
checkbox input "false"
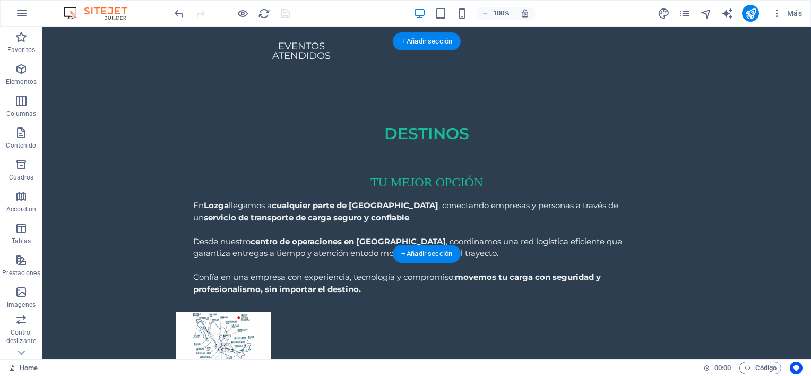
scroll to position [1995, 0]
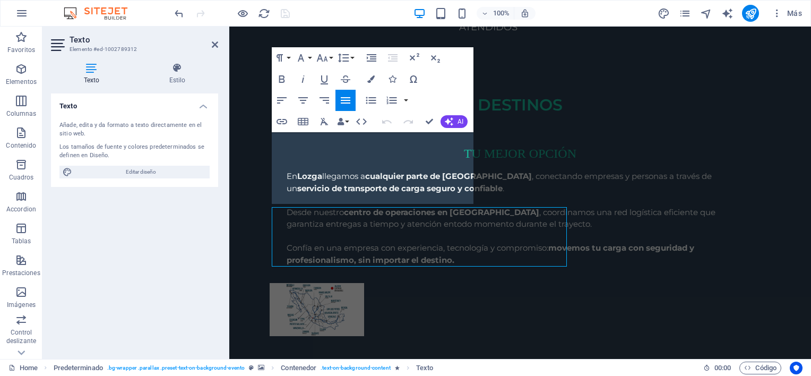
scroll to position [1920, 0]
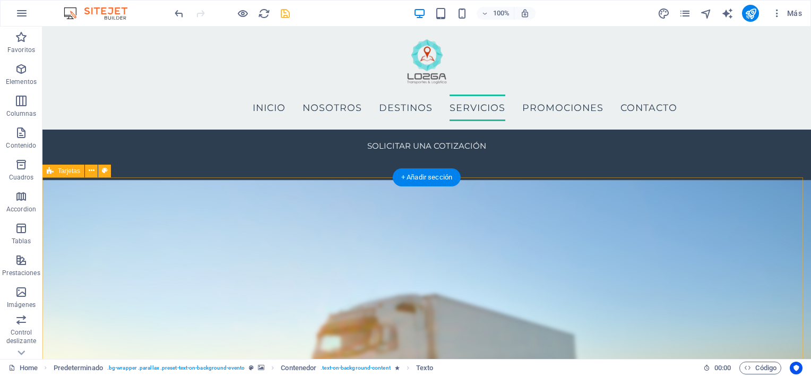
scroll to position [1347, 0]
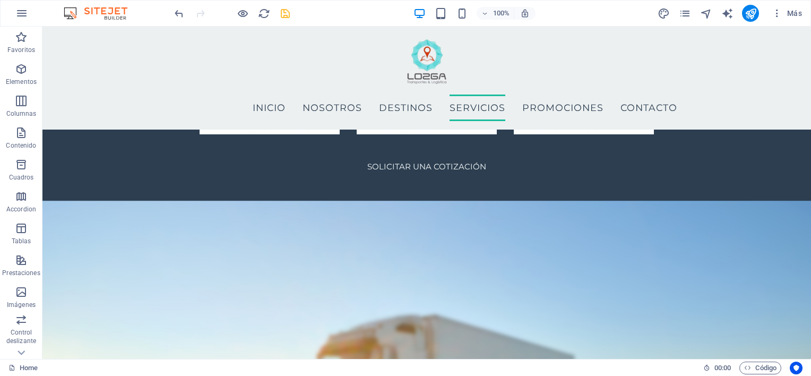
click at [291, 13] on div "100% Más" at bounding box center [488, 13] width 633 height 17
click at [286, 13] on icon "save" at bounding box center [285, 13] width 12 height 12
checkbox input "false"
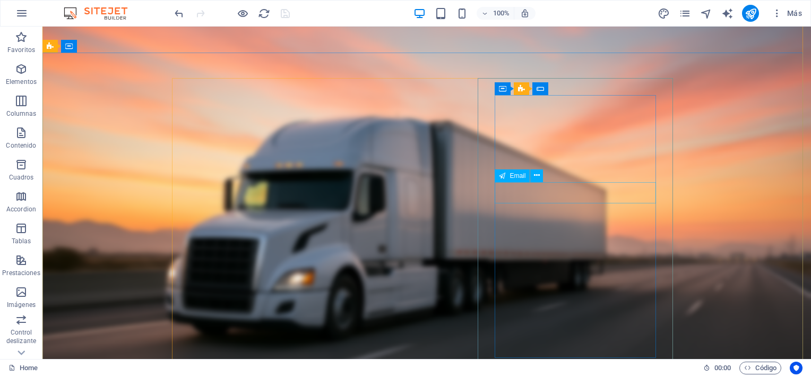
scroll to position [0, 0]
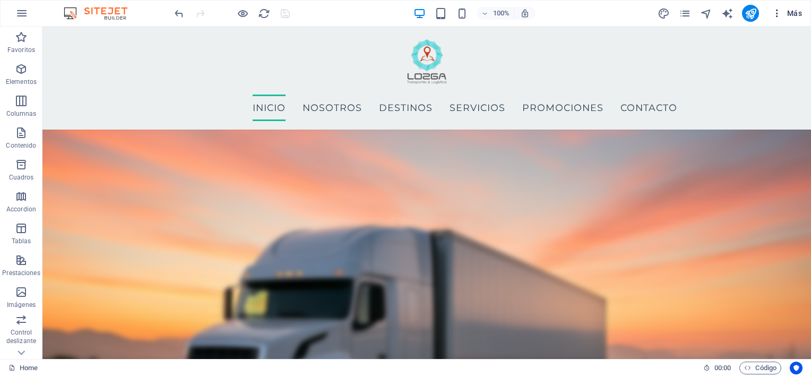
click at [777, 15] on icon "button" at bounding box center [776, 13] width 11 height 11
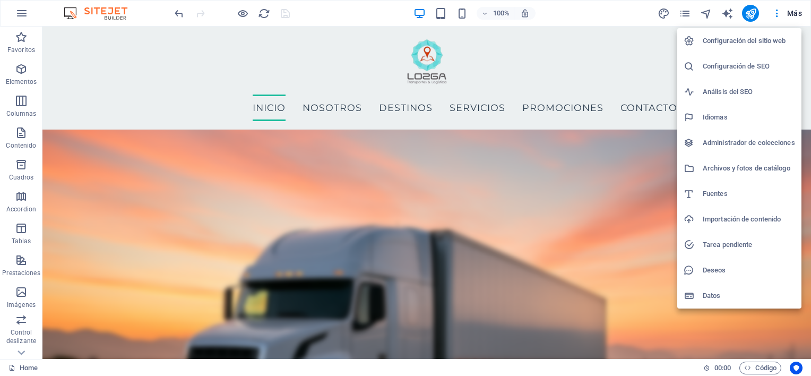
click at [751, 13] on div at bounding box center [405, 188] width 811 height 376
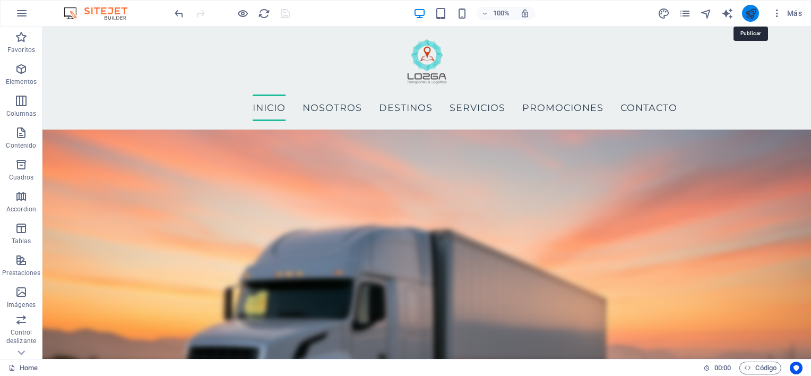
click at [751, 12] on icon "publish" at bounding box center [750, 13] width 12 height 12
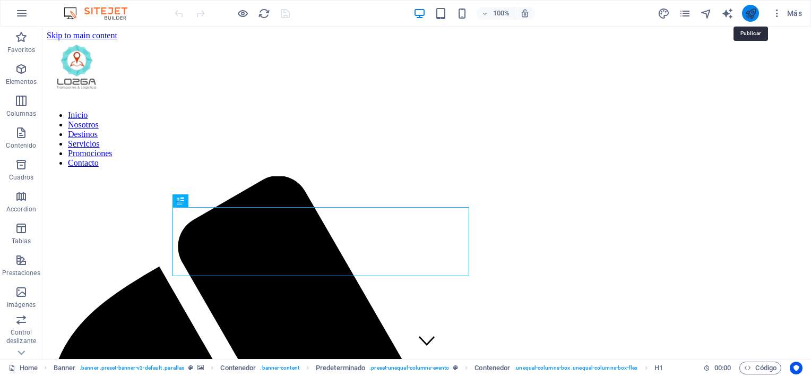
click at [753, 18] on icon "publish" at bounding box center [750, 13] width 12 height 12
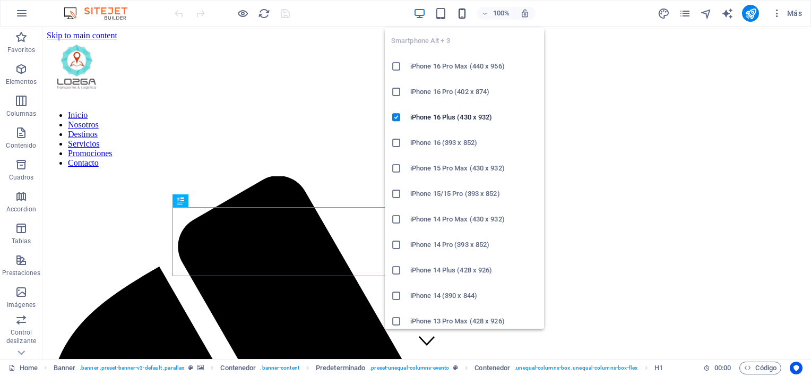
click at [460, 13] on icon "button" at bounding box center [462, 13] width 12 height 12
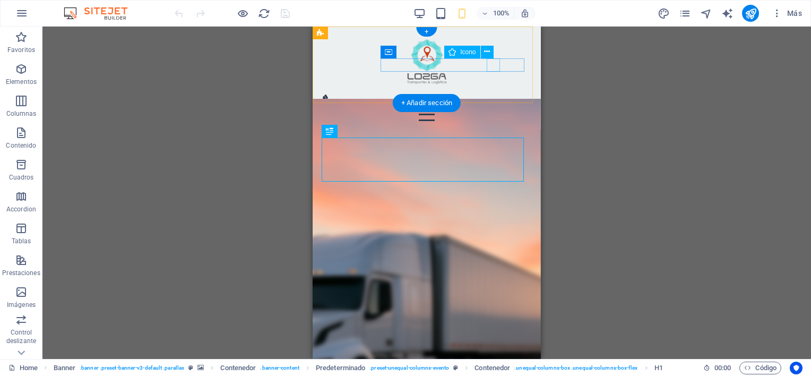
click at [491, 94] on figure at bounding box center [422, 100] width 203 height 13
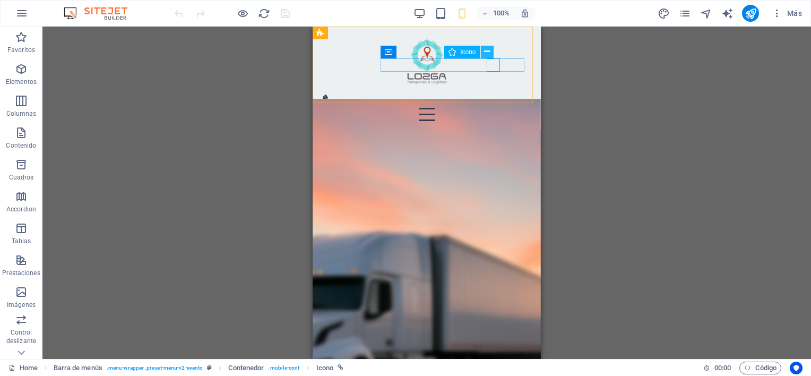
click at [490, 52] on button at bounding box center [487, 52] width 13 height 13
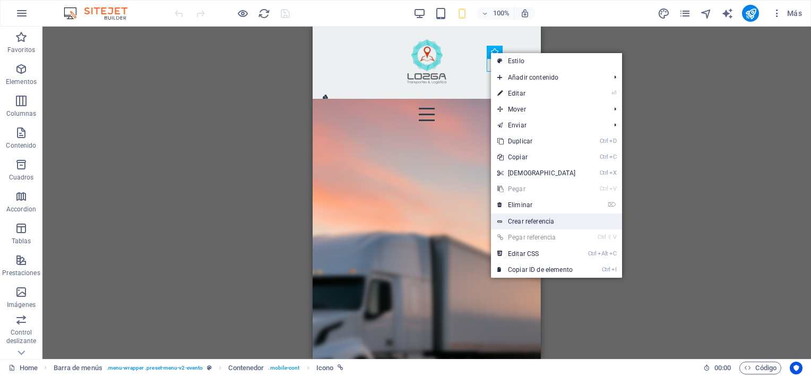
click at [520, 218] on link "Crear referencia" at bounding box center [556, 221] width 131 height 16
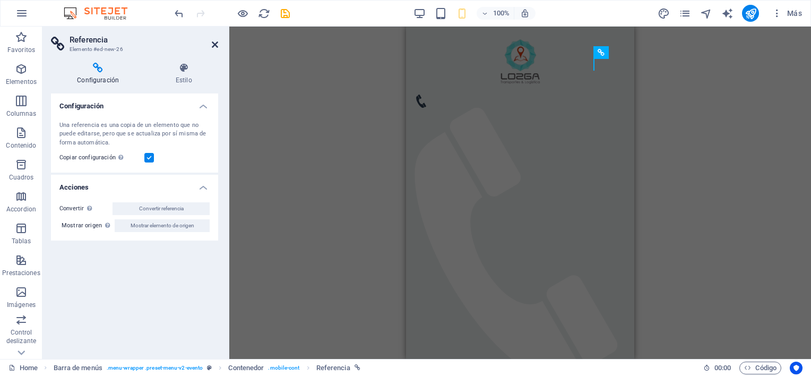
click at [212, 45] on icon at bounding box center [215, 44] width 6 height 8
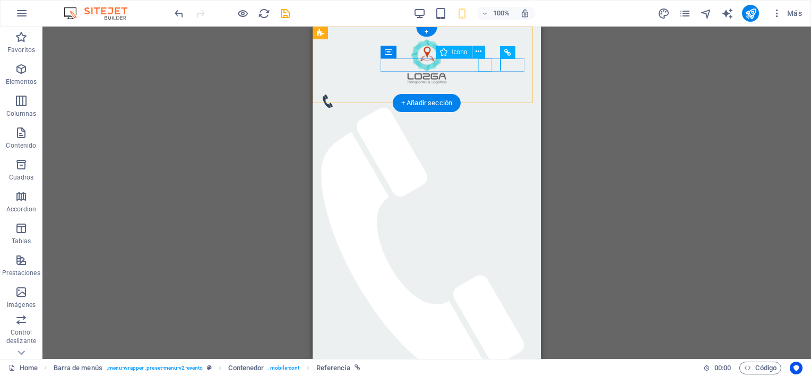
click at [486, 94] on figure at bounding box center [422, 100] width 203 height 13
click at [455, 53] on span "Icono" at bounding box center [458, 52] width 15 height 6
select select "xMidYMid"
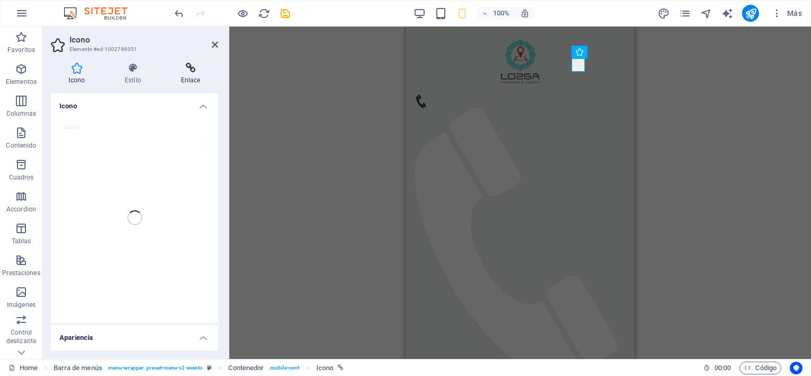
click at [182, 74] on h4 "Enlace" at bounding box center [190, 74] width 55 height 22
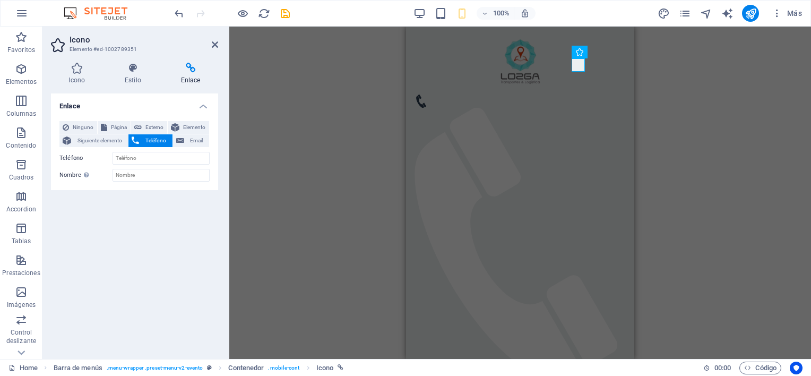
click at [151, 144] on span "Teléfono" at bounding box center [155, 140] width 27 height 13
click at [146, 156] on input "Teléfono" at bounding box center [160, 158] width 97 height 13
click at [116, 155] on input "Teléfono" at bounding box center [160, 158] width 97 height 13
paste input "+52 1 33 2568 3258"
click at [131, 156] on input "+52 1 33 2568 3258" at bounding box center [160, 158] width 97 height 13
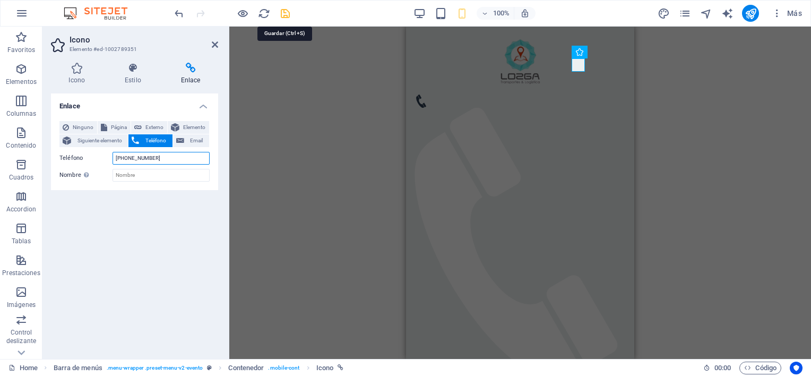
type input "+52 33 2568 3258"
click at [284, 13] on icon "save" at bounding box center [285, 13] width 12 height 12
checkbox input "false"
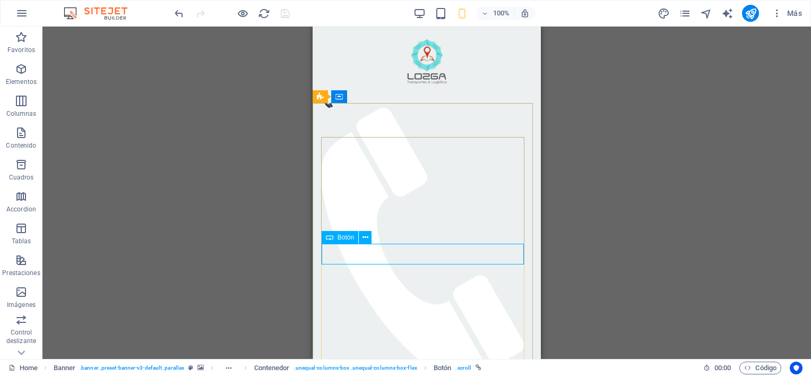
click at [350, 238] on span "Botón" at bounding box center [345, 237] width 16 height 6
click at [369, 239] on button at bounding box center [365, 237] width 13 height 13
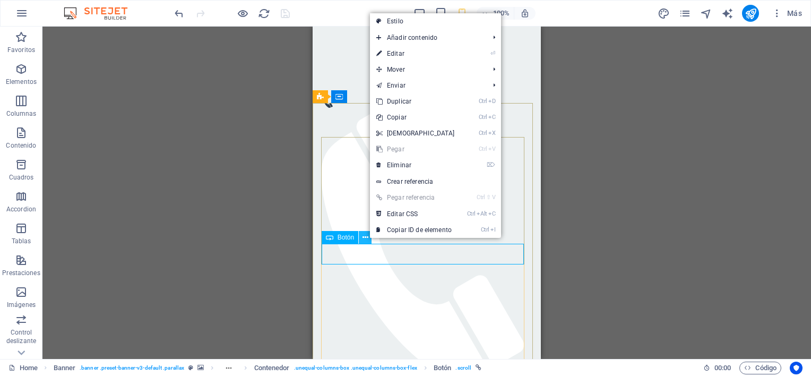
click at [369, 239] on button at bounding box center [365, 237] width 13 height 13
click at [345, 239] on span "Botón" at bounding box center [345, 237] width 16 height 6
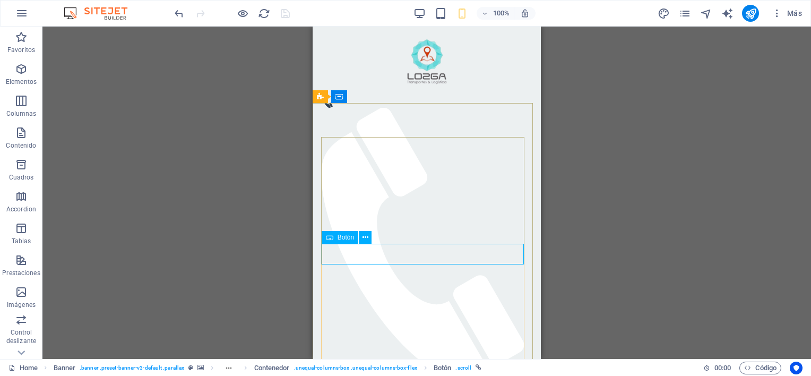
click at [345, 239] on span "Botón" at bounding box center [345, 237] width 16 height 6
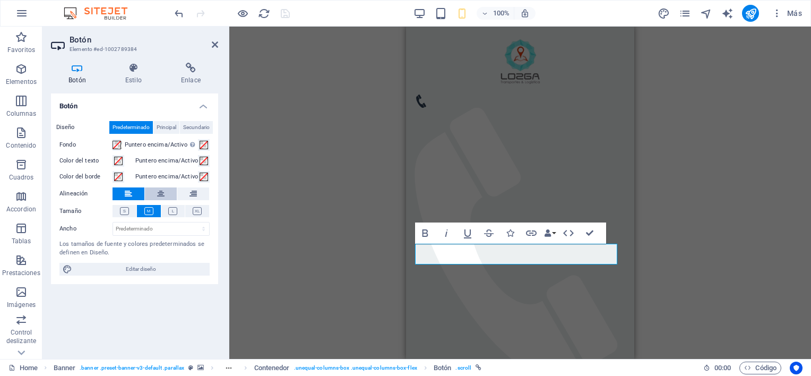
click at [156, 193] on button at bounding box center [161, 193] width 32 height 13
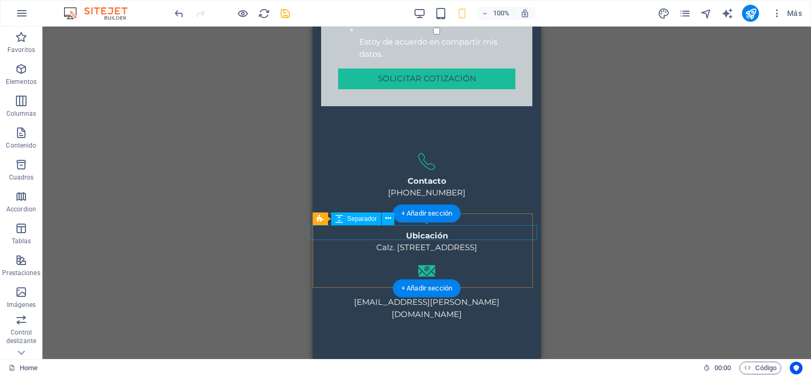
scroll to position [1209, 0]
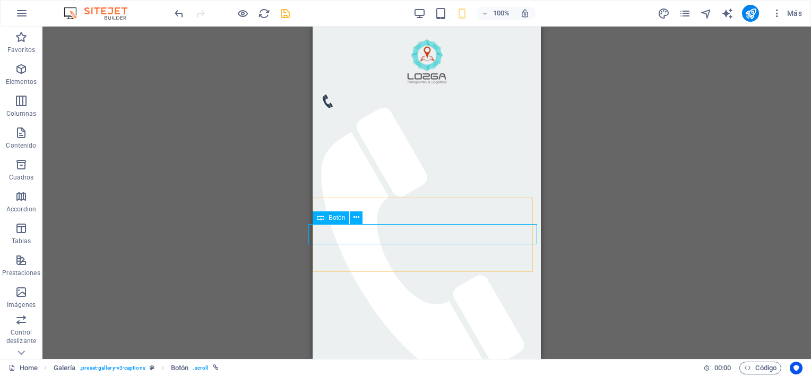
click at [335, 217] on span "Botón" at bounding box center [336, 217] width 16 height 6
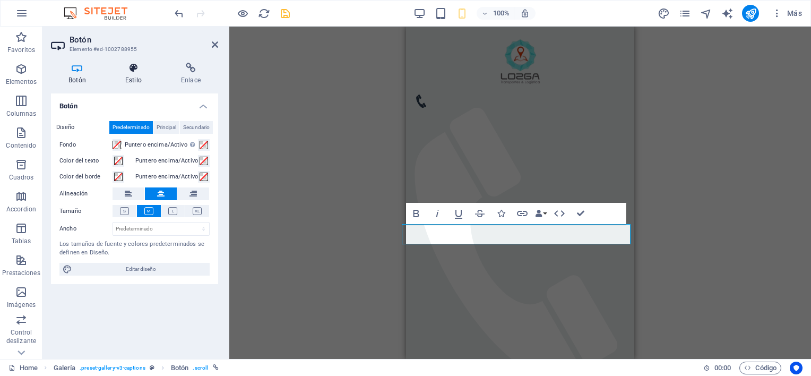
click at [130, 69] on icon at bounding box center [133, 68] width 51 height 11
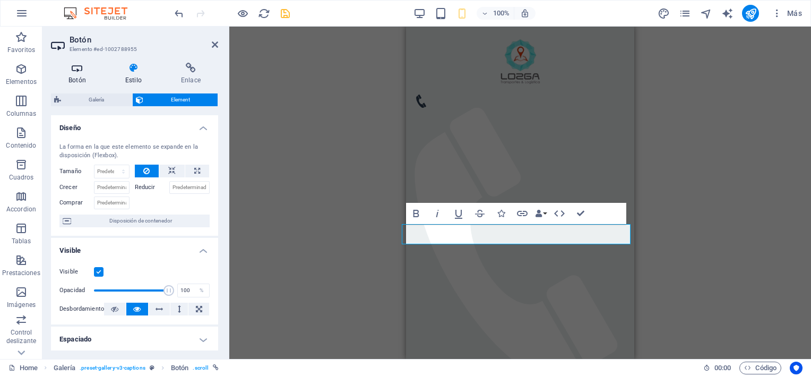
click at [72, 72] on icon at bounding box center [77, 68] width 53 height 11
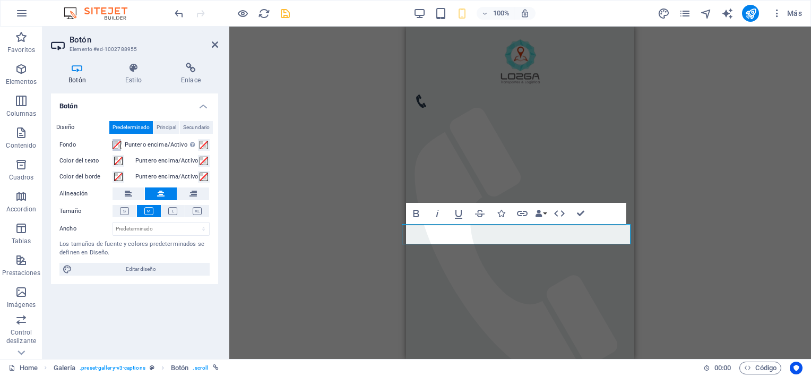
click at [115, 146] on span at bounding box center [116, 145] width 8 height 8
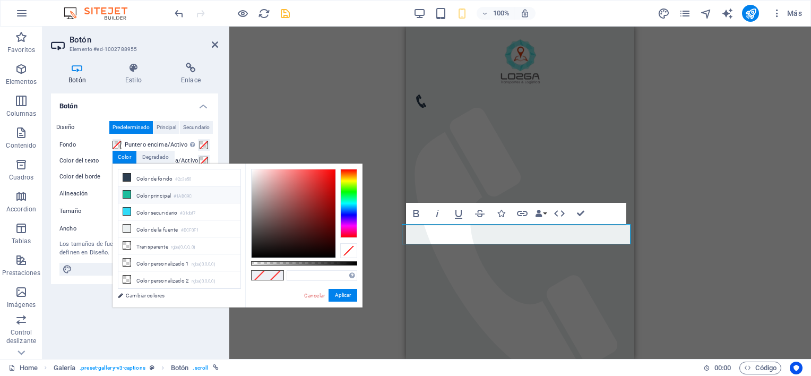
click at [129, 193] on icon at bounding box center [126, 193] width 7 height 7
type input "#1abc9c"
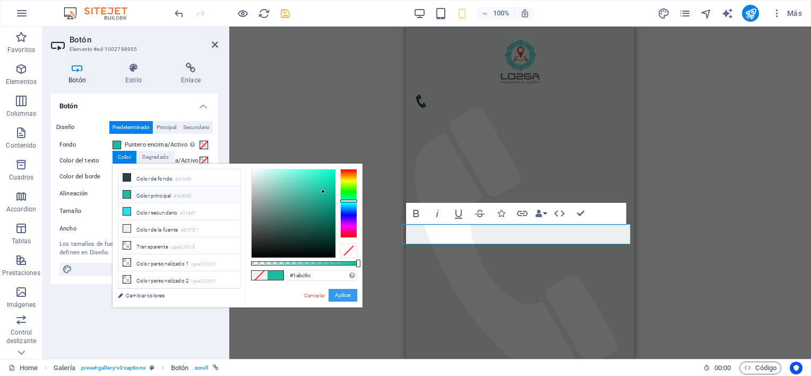
click at [347, 295] on button "Aplicar" at bounding box center [342, 295] width 29 height 13
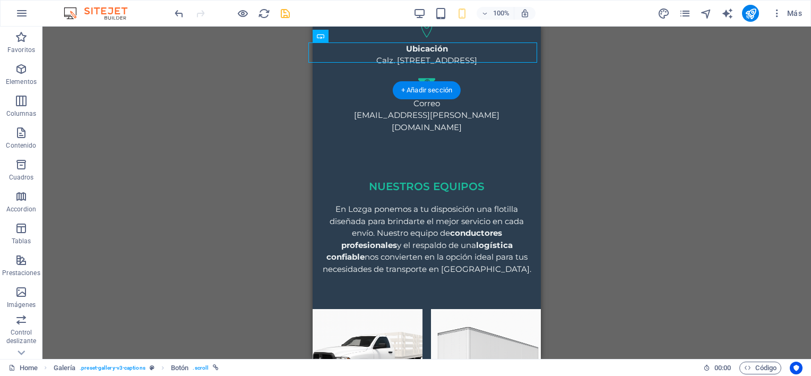
scroll to position [1399, 0]
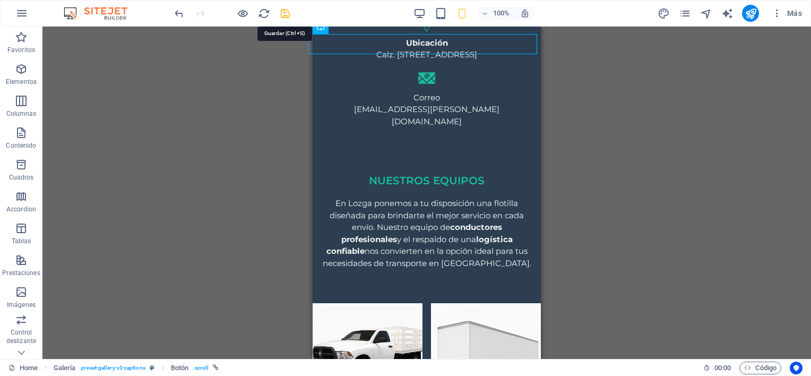
click at [284, 13] on icon "save" at bounding box center [285, 13] width 12 height 12
checkbox input "false"
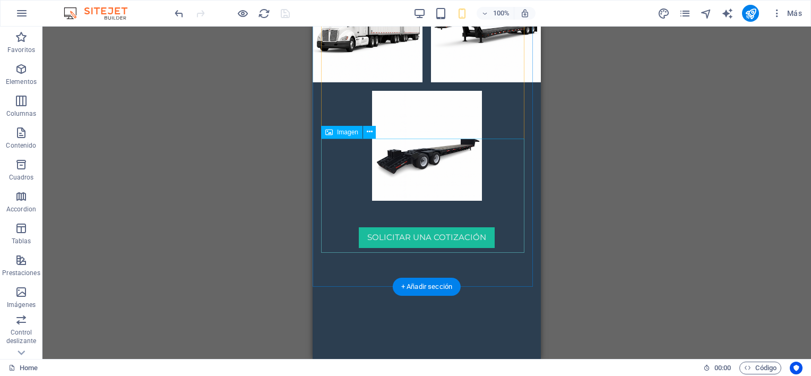
scroll to position [1970, 0]
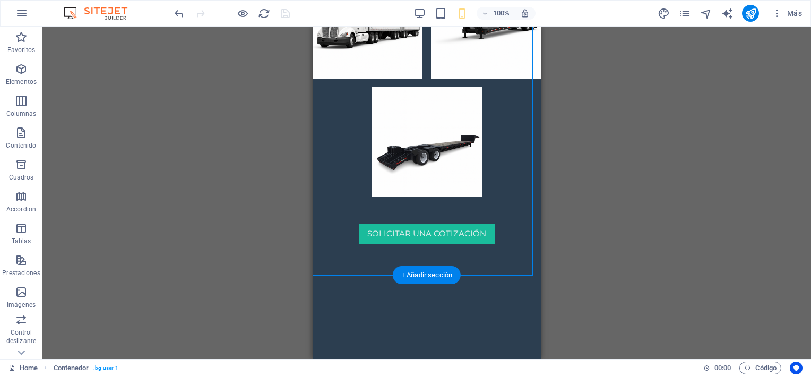
drag, startPoint x: 405, startPoint y: 170, endPoint x: 360, endPoint y: 159, distance: 46.4
click at [339, 120] on span "Imagen" at bounding box center [347, 120] width 21 height 6
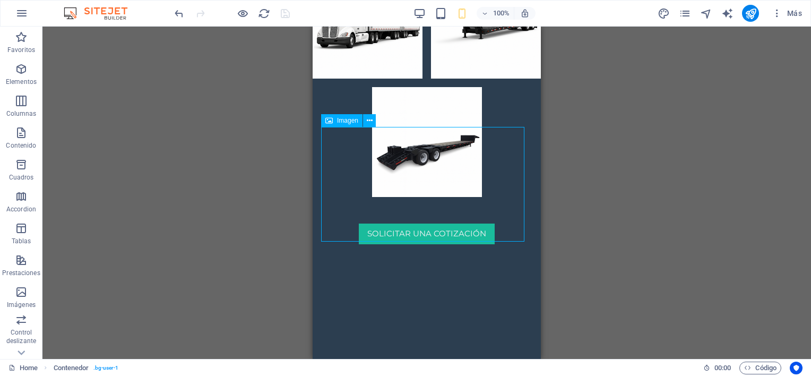
click at [339, 120] on span "Imagen" at bounding box center [347, 120] width 21 height 6
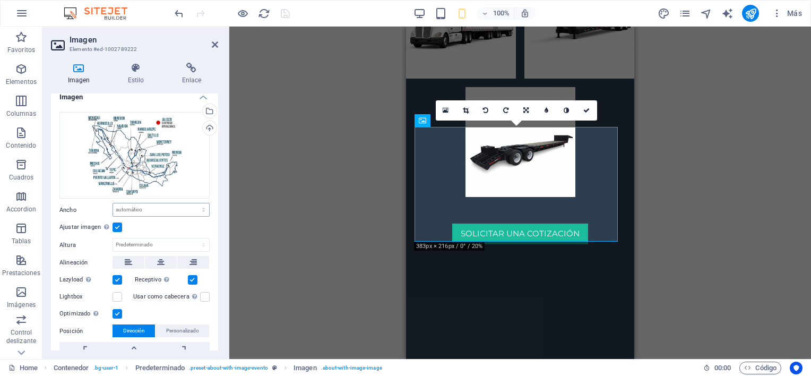
scroll to position [0, 0]
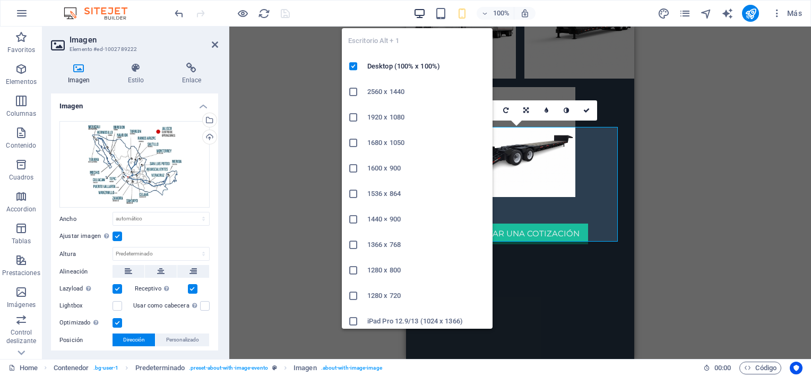
click at [417, 12] on icon "button" at bounding box center [419, 13] width 12 height 12
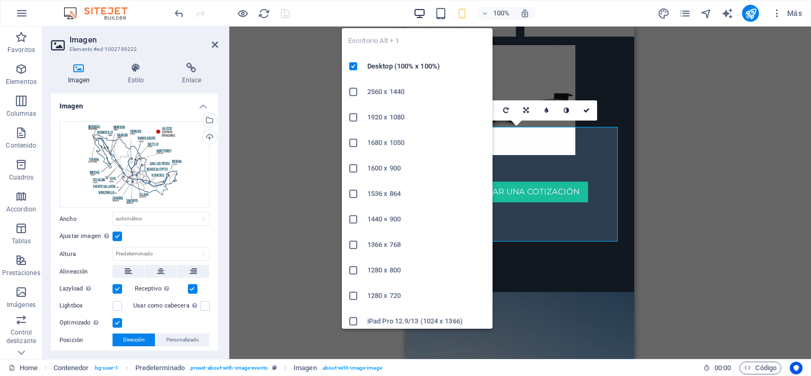
scroll to position [1011, 0]
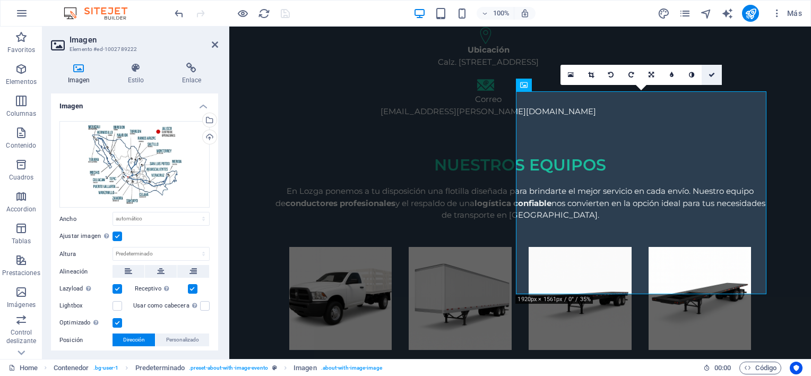
click at [714, 72] on icon at bounding box center [711, 75] width 6 height 6
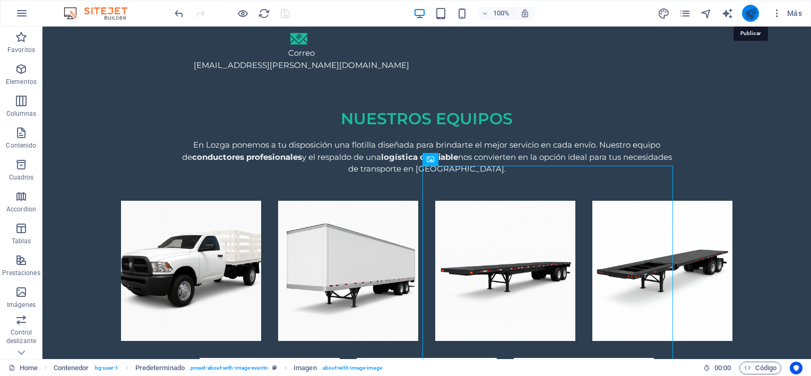
click at [748, 15] on icon "publish" at bounding box center [750, 13] width 12 height 12
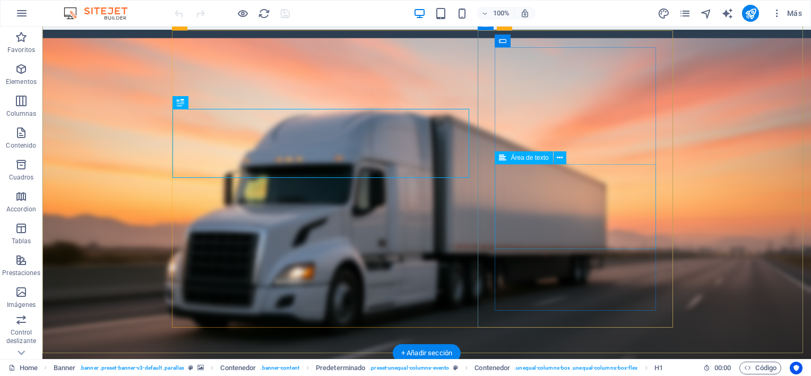
scroll to position [101, 0]
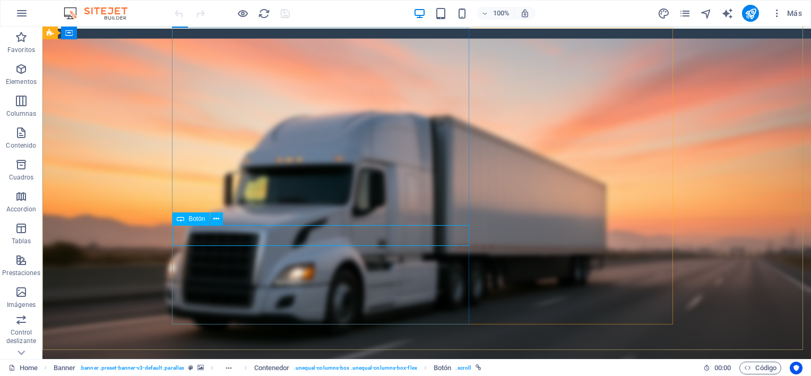
click at [198, 218] on span "Botón" at bounding box center [196, 218] width 16 height 6
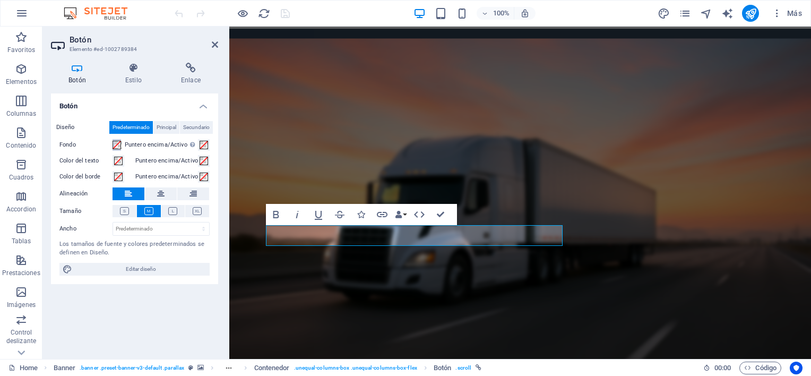
click at [116, 147] on span at bounding box center [116, 145] width 8 height 8
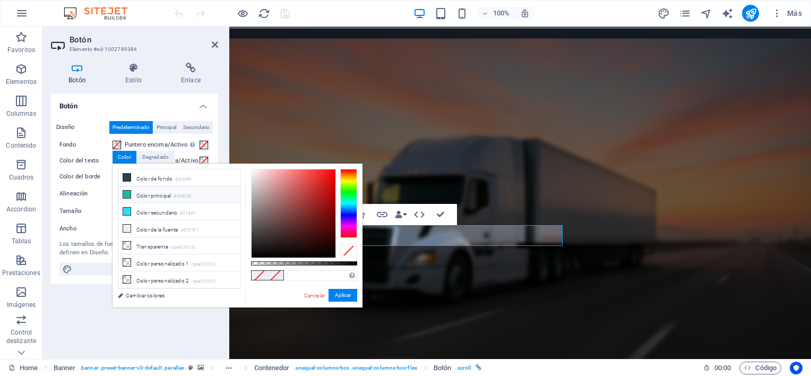
click at [128, 192] on icon at bounding box center [126, 193] width 7 height 7
type input "#1abc9c"
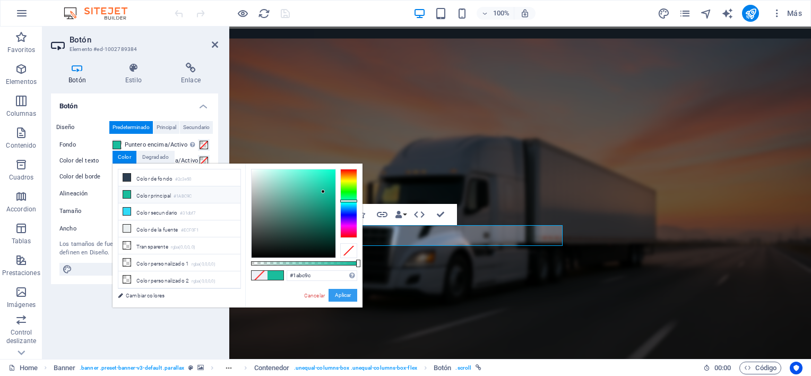
click at [346, 295] on button "Aplicar" at bounding box center [342, 295] width 29 height 13
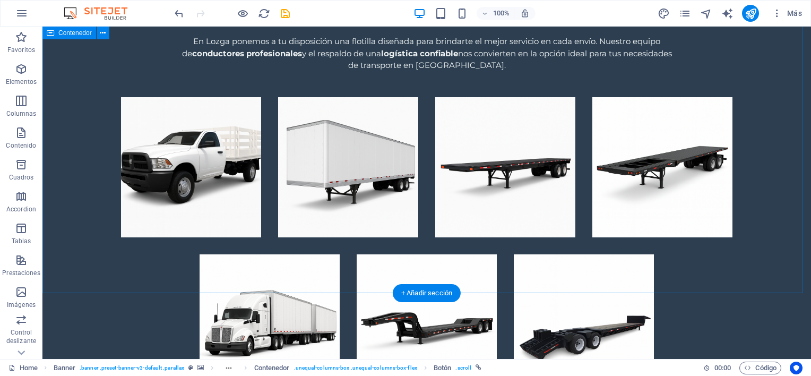
scroll to position [1116, 0]
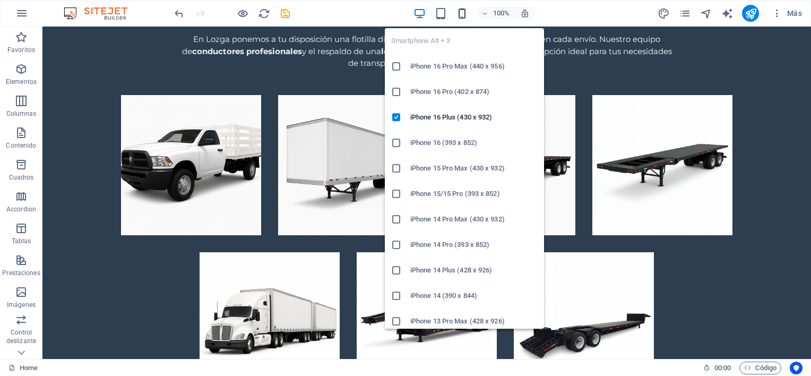
click at [460, 8] on icon "button" at bounding box center [462, 13] width 12 height 12
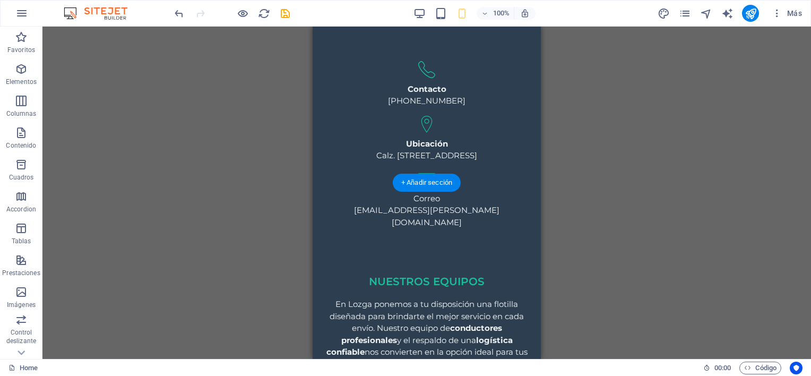
scroll to position [1314, 0]
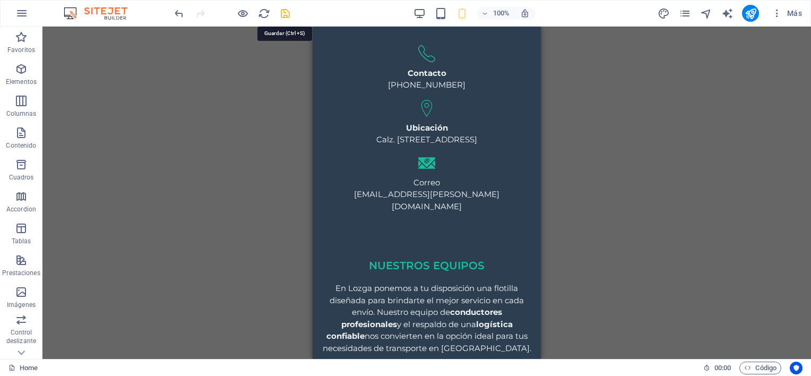
click at [287, 8] on icon "save" at bounding box center [285, 13] width 12 height 12
checkbox input "false"
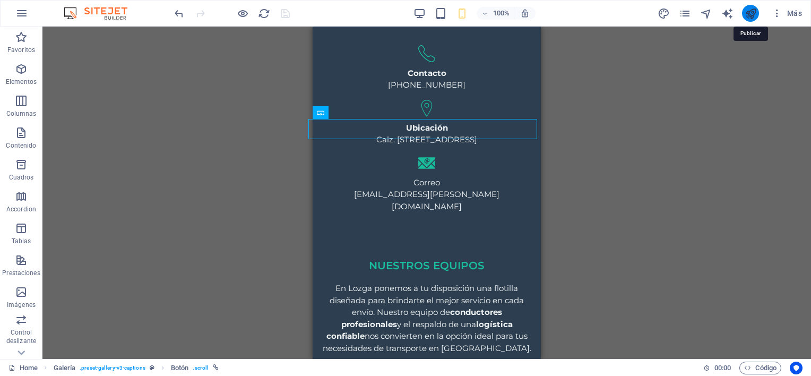
click at [750, 11] on icon "publish" at bounding box center [750, 13] width 12 height 12
